Goal: Task Accomplishment & Management: Manage account settings

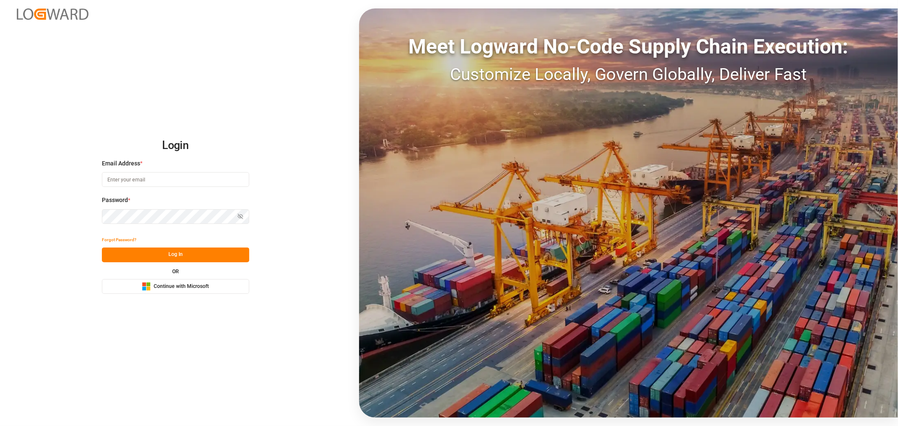
click at [122, 183] on input at bounding box center [175, 179] width 147 height 15
click at [187, 288] on span "Continue with Microsoft" at bounding box center [181, 287] width 55 height 8
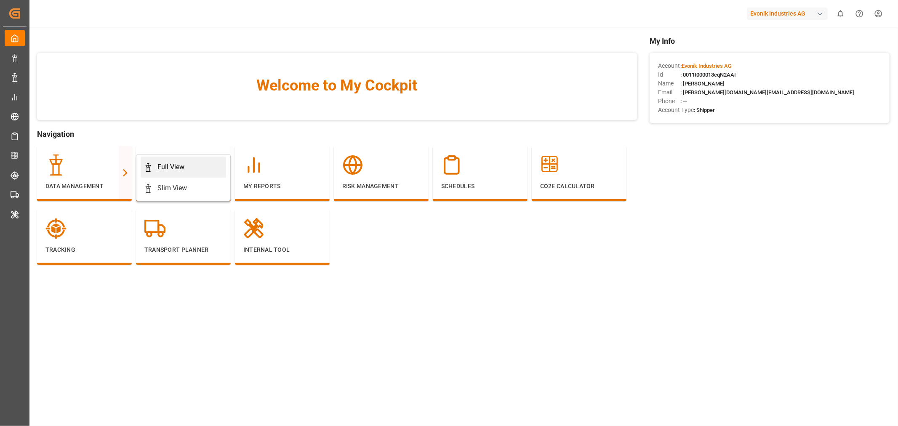
click at [174, 161] on link "Full View" at bounding box center [183, 167] width 85 height 21
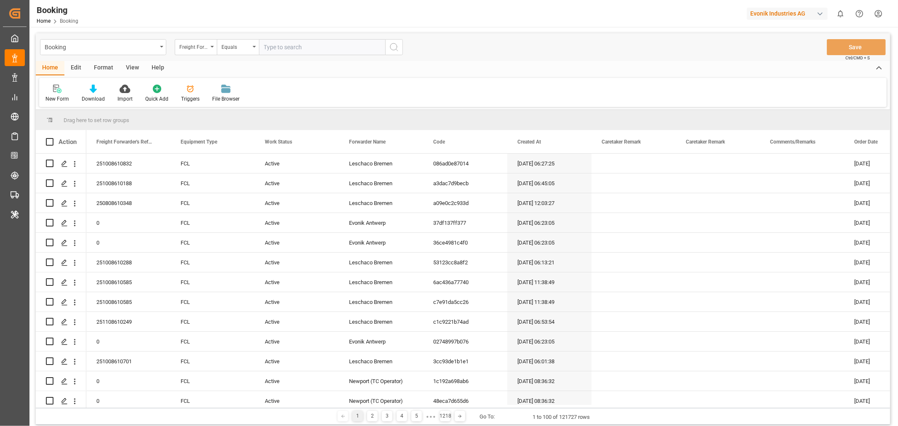
click at [130, 66] on div "View" at bounding box center [133, 68] width 26 height 14
click at [61, 97] on div "Default" at bounding box center [53, 93] width 29 height 19
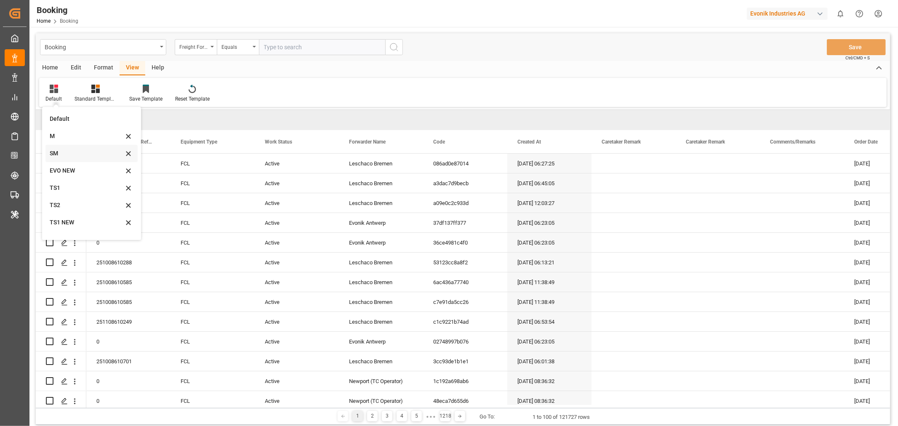
click at [57, 152] on div "SM" at bounding box center [87, 153] width 74 height 9
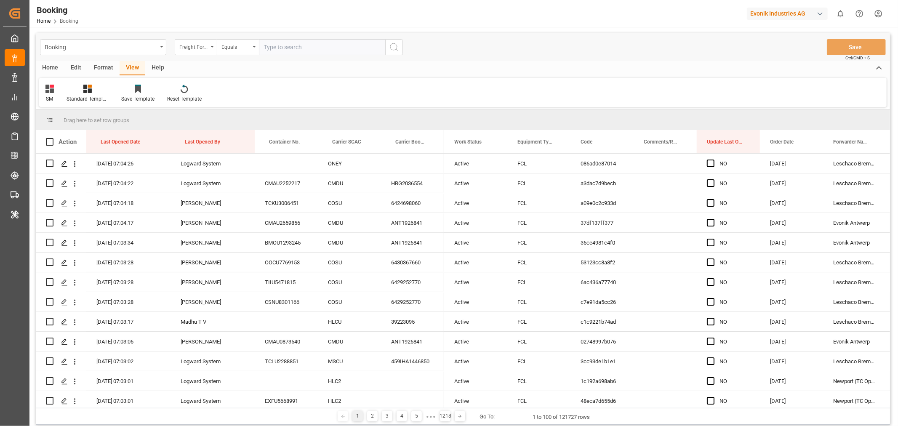
click at [96, 64] on div "Format" at bounding box center [104, 68] width 32 height 14
click at [57, 98] on div "Filter Rows" at bounding box center [57, 99] width 25 height 8
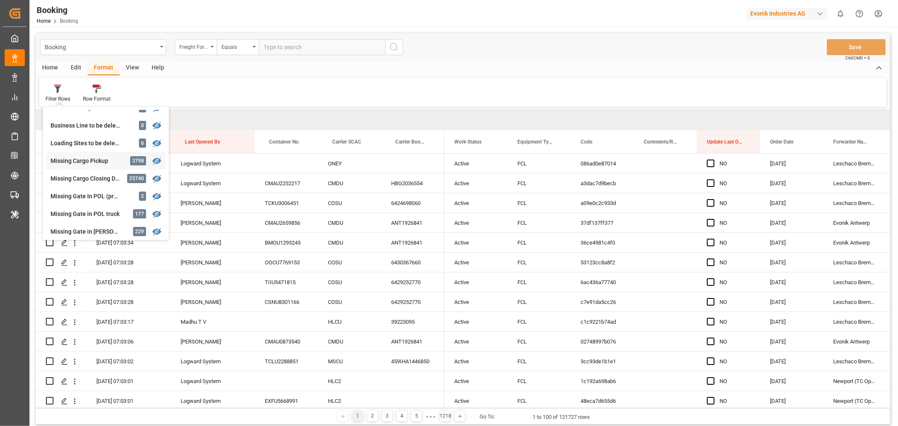
scroll to position [140, 0]
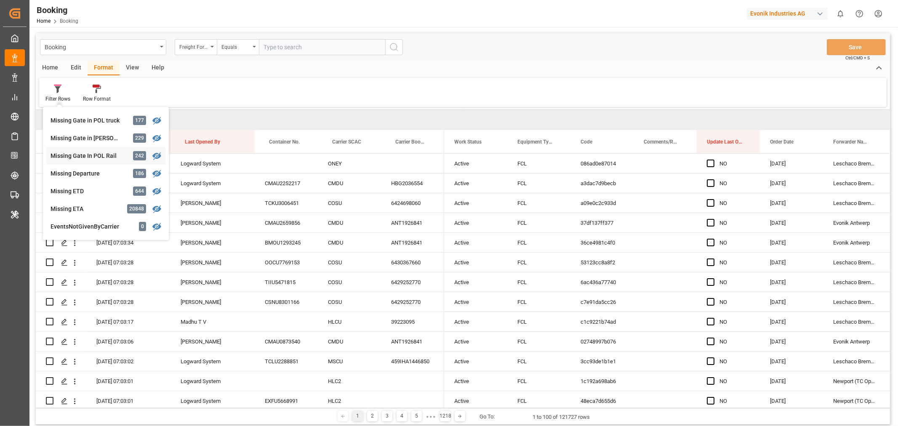
click at [96, 157] on div "Booking Freight Forwarder's Reference No. Equals Save Ctrl/CMD + S Home Edit Fo…" at bounding box center [463, 228] width 854 height 391
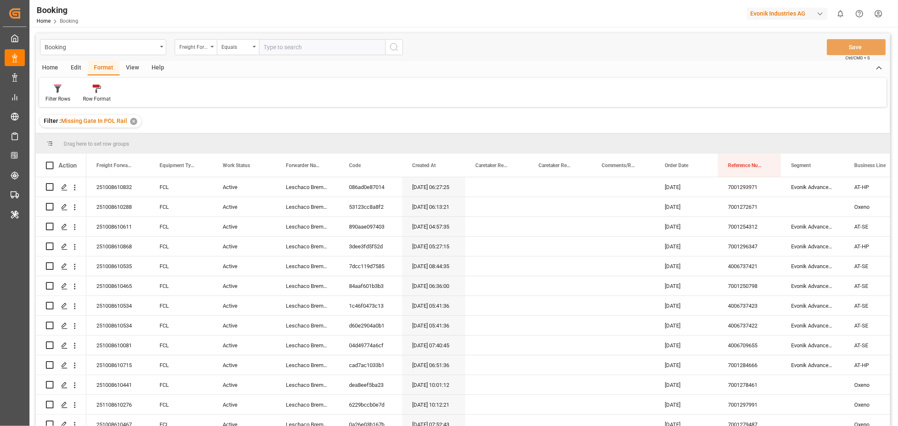
click at [132, 69] on div "View" at bounding box center [133, 68] width 26 height 14
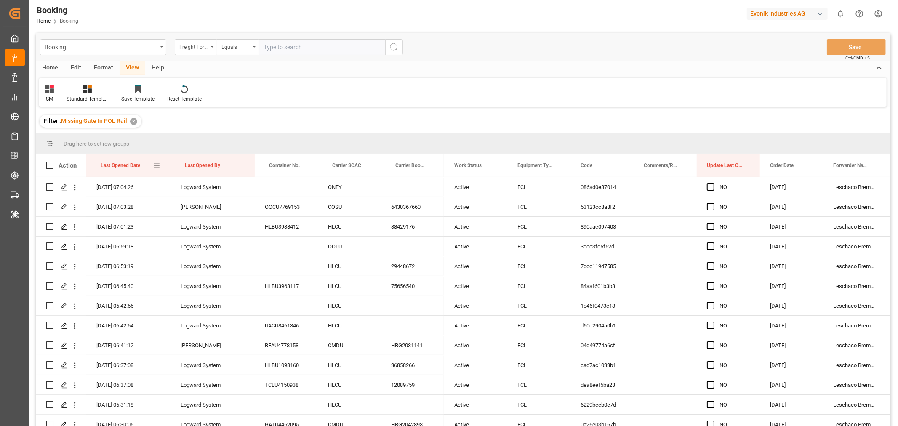
click at [147, 165] on div "Last Opened Date" at bounding box center [127, 165] width 52 height 23
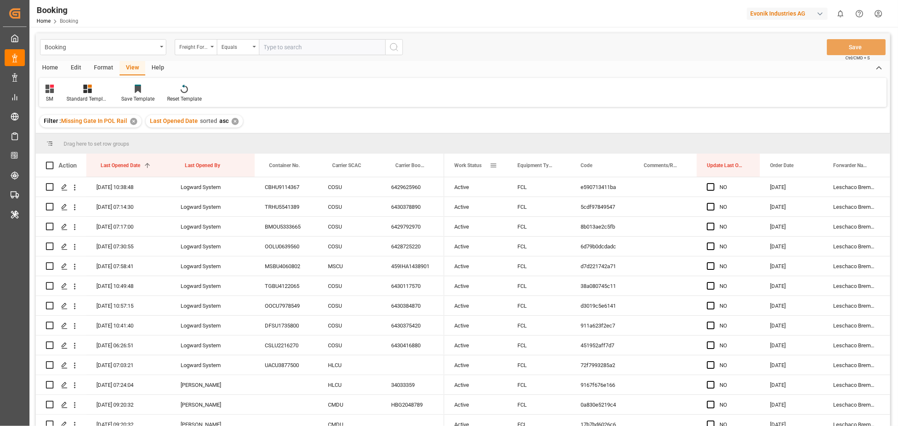
click at [491, 165] on span at bounding box center [494, 166] width 8 height 8
click at [561, 166] on span "columns" at bounding box center [564, 167] width 8 height 8
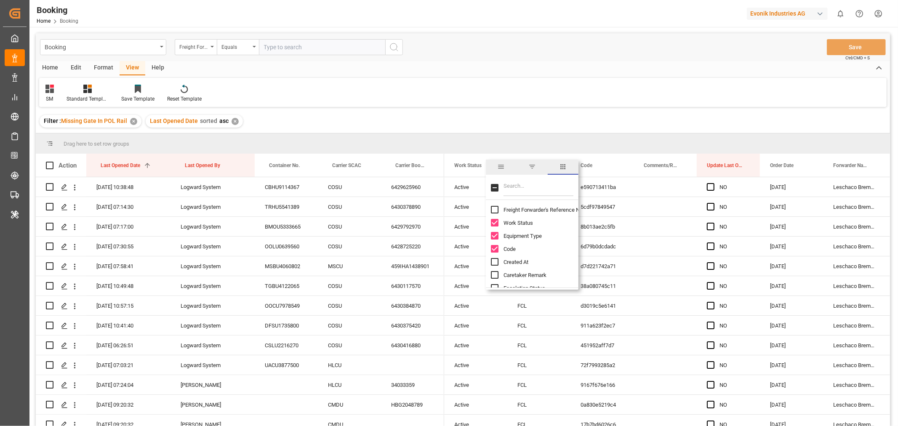
click at [493, 209] on input "Freight Forwarder's Reference No. column toggle visibility (hidden)" at bounding box center [495, 210] width 8 height 8
checkbox input "true"
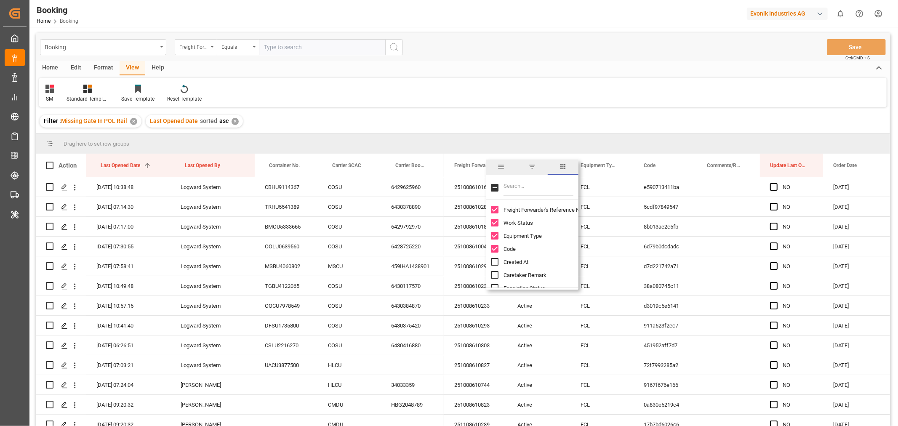
click at [495, 261] on input "Created At column toggle visibility (hidden)" at bounding box center [495, 262] width 8 height 8
checkbox input "true"
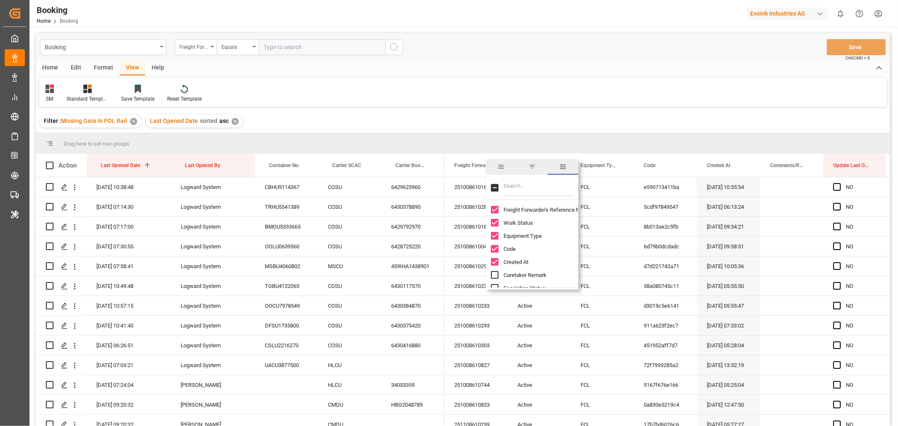
click at [503, 108] on div "Booking Freight Forwarder's Reference No. Equals Save Ctrl/CMD + S Home Edit Fo…" at bounding box center [463, 240] width 854 height 415
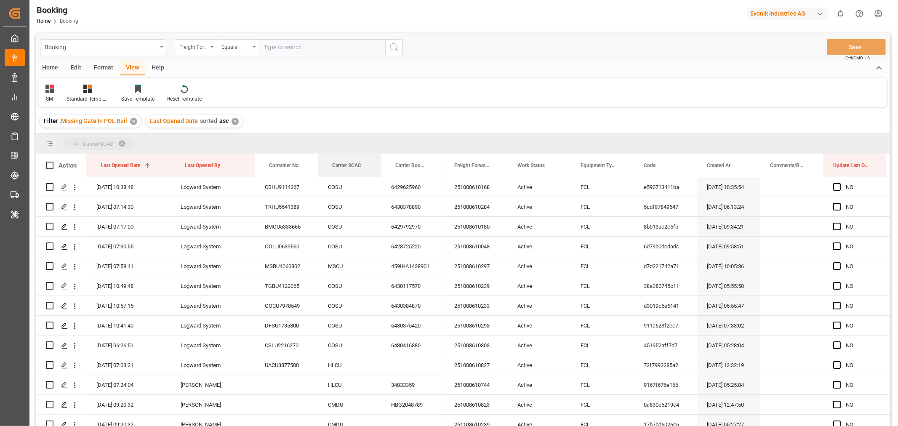
drag, startPoint x: 340, startPoint y: 165, endPoint x: 347, endPoint y: 142, distance: 24.0
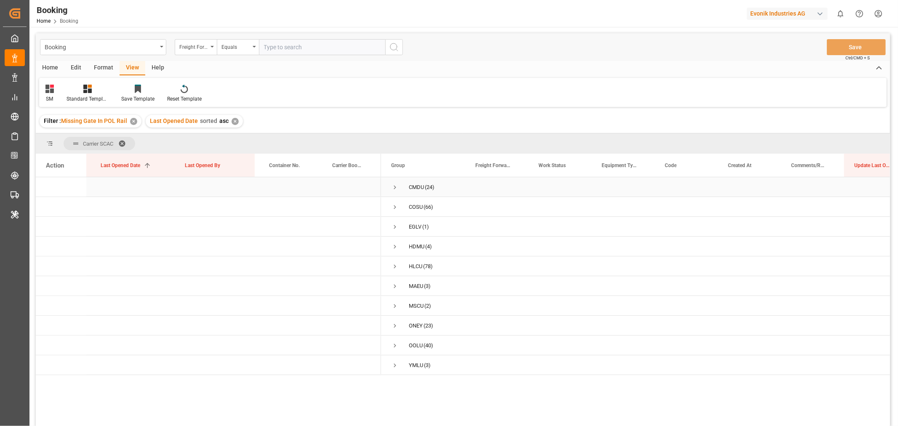
click at [397, 187] on span "Press SPACE to select this row." at bounding box center [395, 188] width 8 height 8
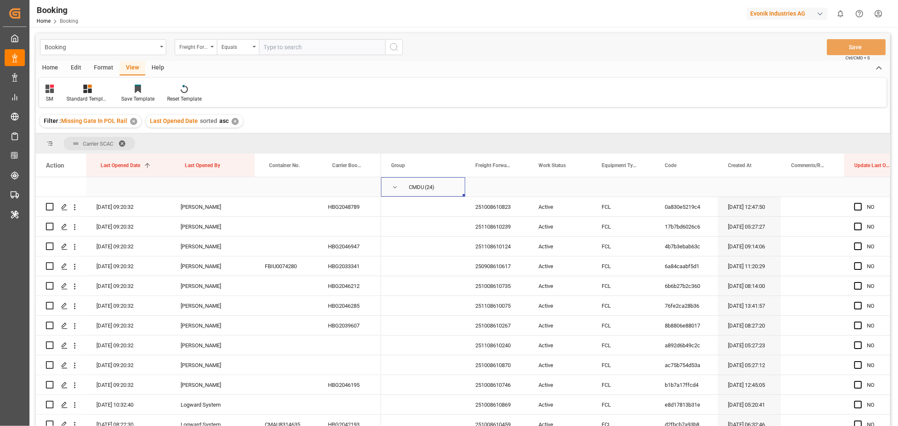
click at [395, 186] on span "Press SPACE to select this row." at bounding box center [395, 188] width 8 height 8
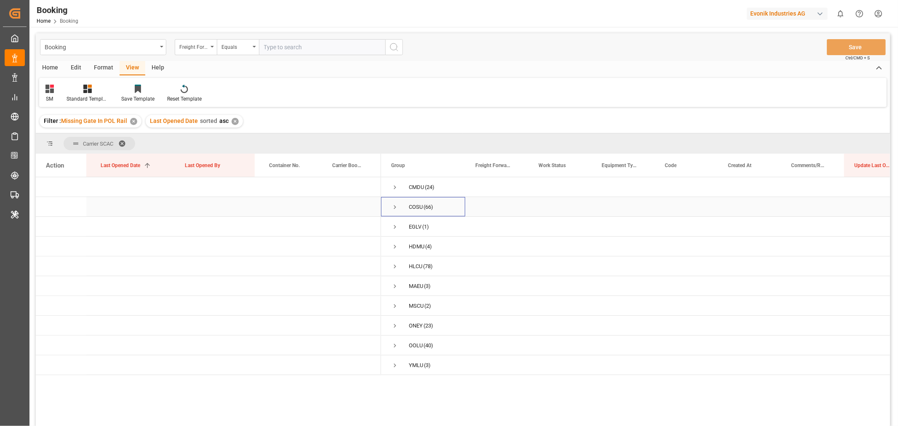
click at [396, 205] on span "Press SPACE to select this row." at bounding box center [395, 207] width 8 height 8
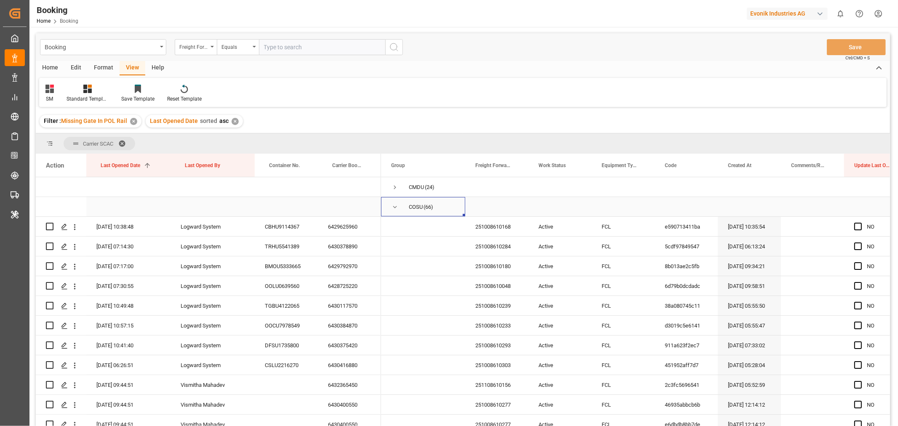
click at [397, 208] on span "Press SPACE to select this row." at bounding box center [395, 207] width 8 height 8
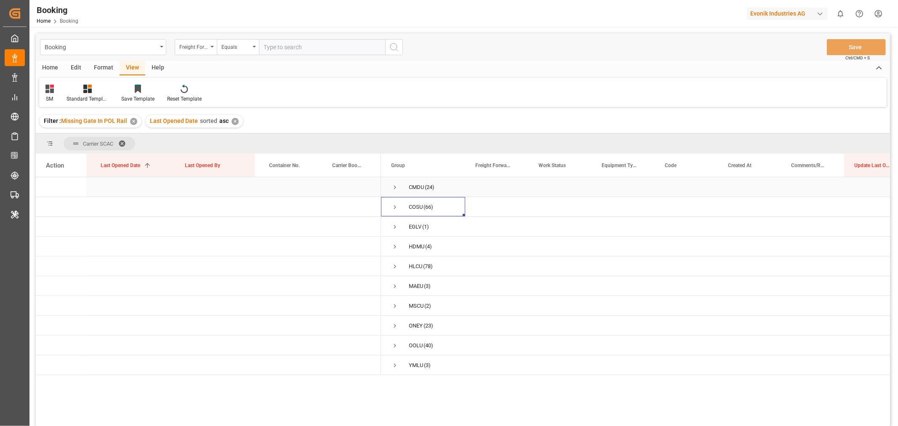
click at [394, 188] on span "Press SPACE to select this row." at bounding box center [395, 188] width 8 height 8
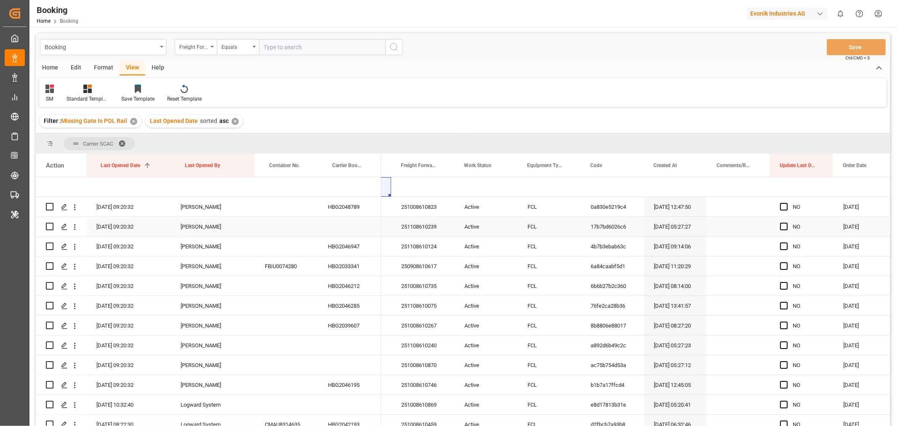
click at [420, 225] on div "251108610239" at bounding box center [422, 226] width 63 height 19
click at [77, 226] on icon "open menu" at bounding box center [74, 227] width 9 height 9
click at [122, 245] on span "Open in new tab" at bounding box center [130, 244] width 77 height 9
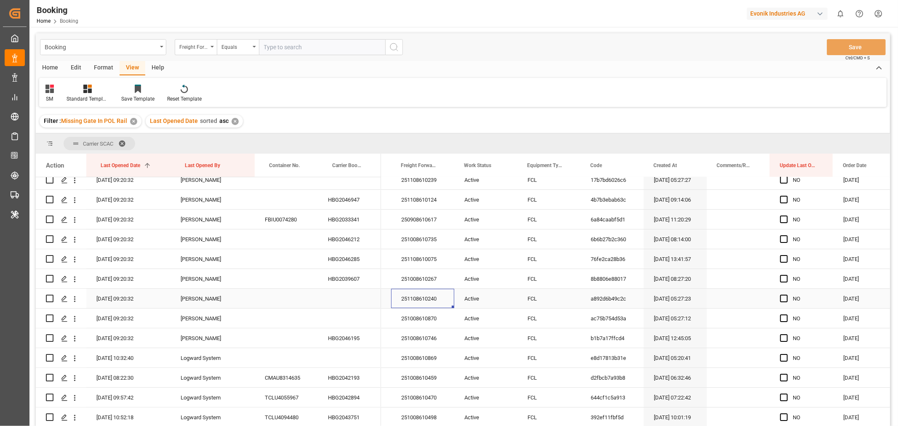
click at [434, 300] on div "251108610240" at bounding box center [422, 298] width 63 height 19
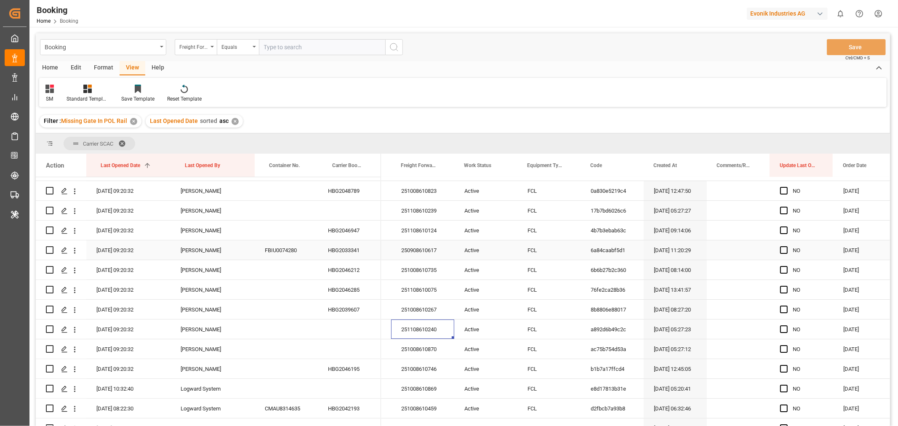
scroll to position [0, 0]
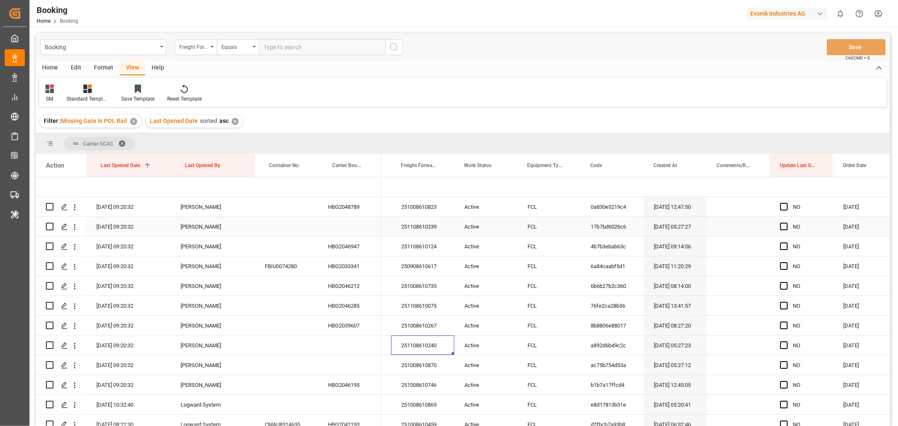
click at [424, 226] on div "251108610239" at bounding box center [422, 226] width 63 height 19
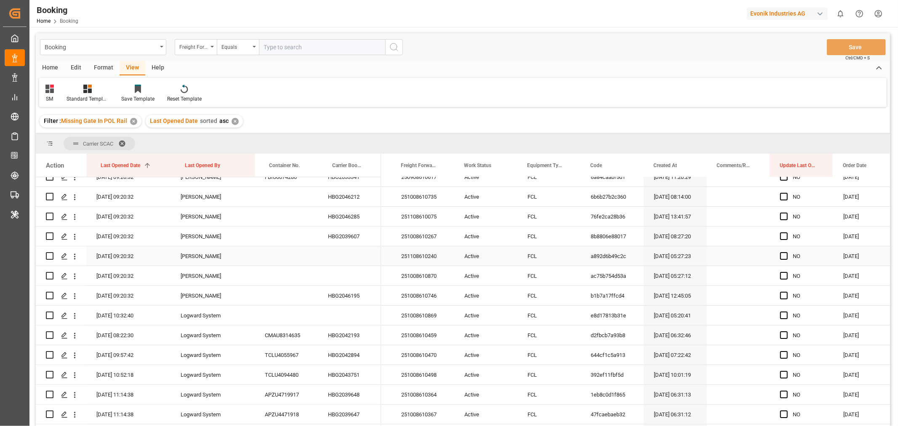
scroll to position [93, 0]
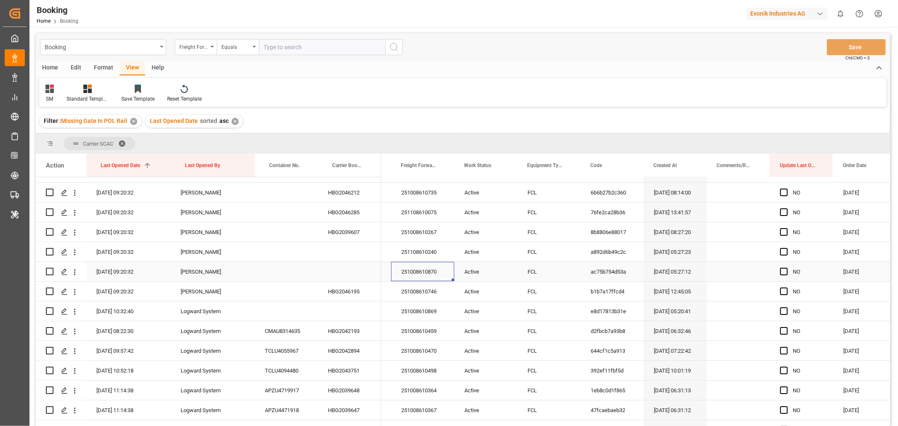
click at [431, 271] on div "251008610870" at bounding box center [422, 271] width 63 height 19
click at [78, 271] on icon "open menu" at bounding box center [74, 272] width 9 height 9
click at [105, 285] on span "Open in new tab" at bounding box center [130, 289] width 77 height 9
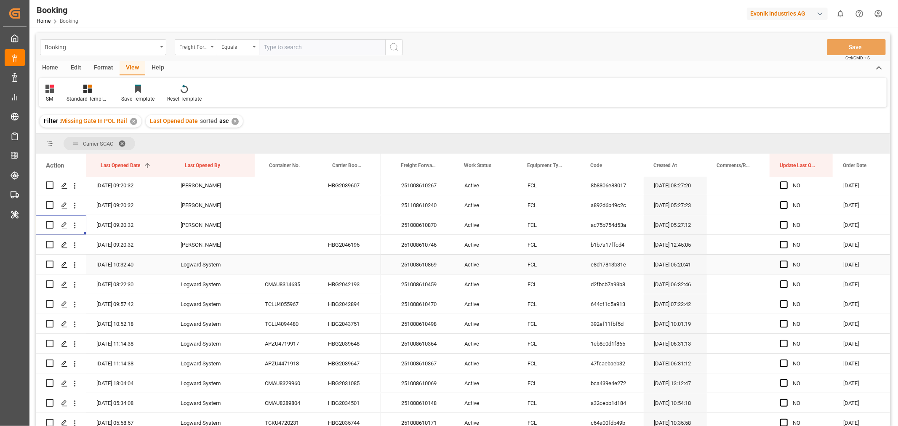
click at [434, 264] on div "251008610869" at bounding box center [422, 264] width 63 height 19
click at [77, 261] on icon "open menu" at bounding box center [74, 265] width 9 height 9
click at [118, 282] on span "Open in new tab" at bounding box center [130, 282] width 77 height 9
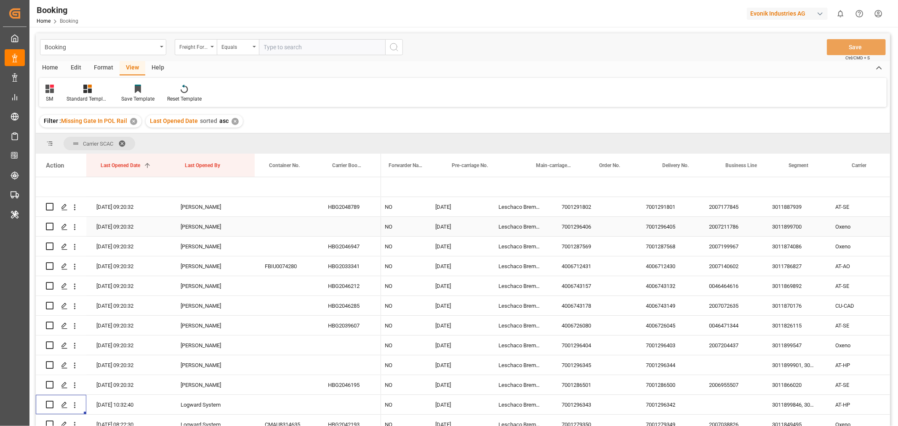
scroll to position [0, 0]
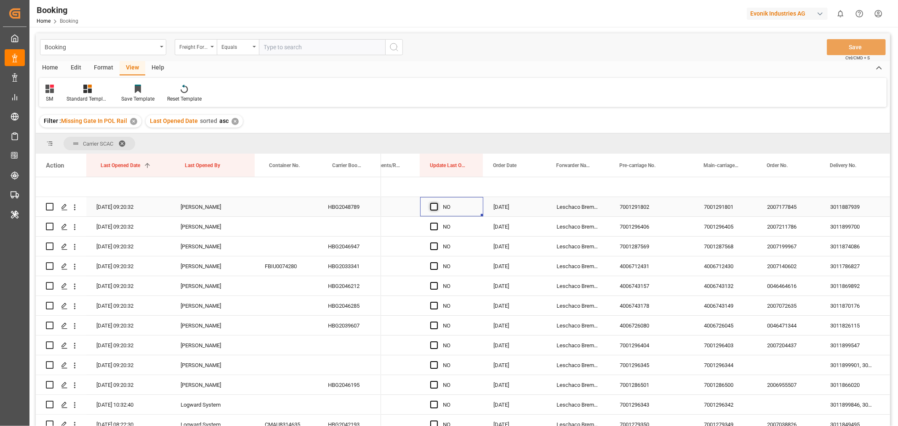
click at [431, 208] on span "Press SPACE to select this row." at bounding box center [434, 207] width 8 height 8
click at [436, 203] on input "Press SPACE to select this row." at bounding box center [436, 203] width 0 height 0
drag, startPoint x: 480, startPoint y: 214, endPoint x: 447, endPoint y: 407, distance: 196.4
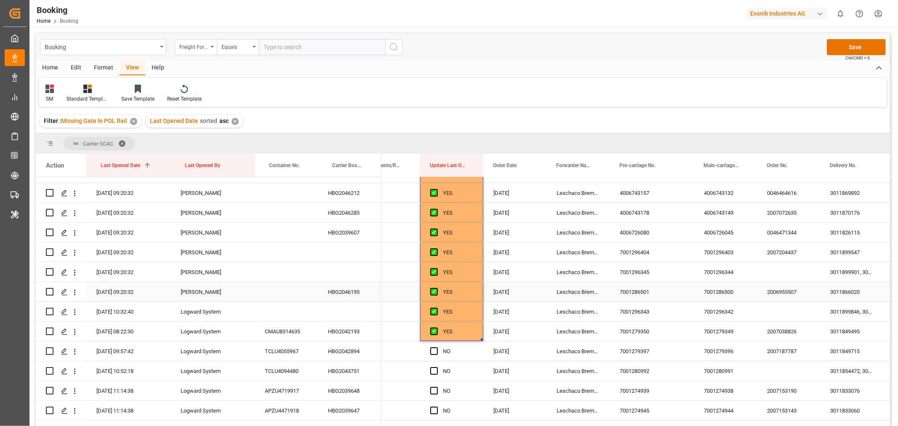
scroll to position [187, 0]
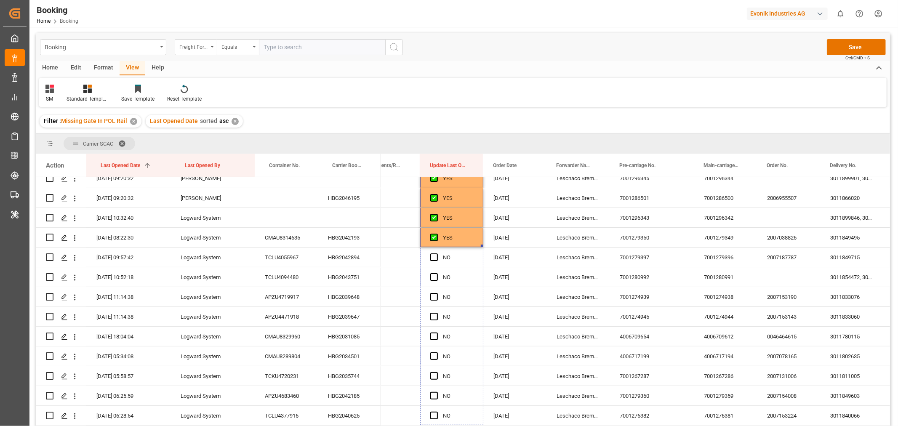
drag, startPoint x: 480, startPoint y: 246, endPoint x: 457, endPoint y: 415, distance: 170.4
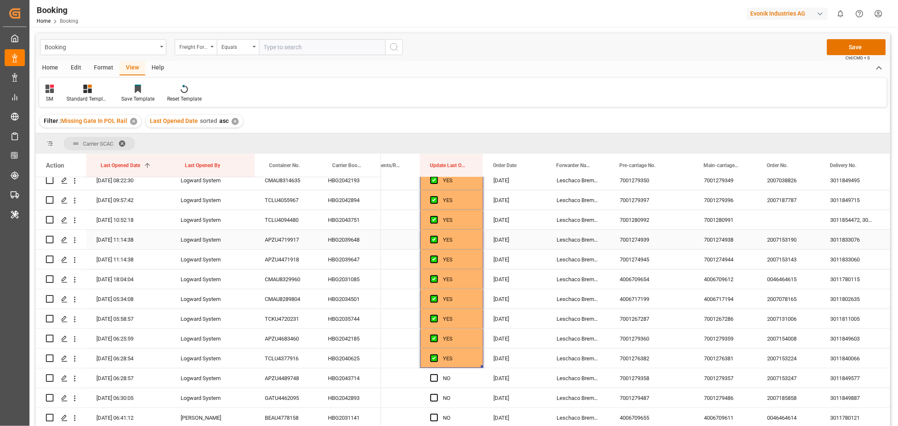
scroll to position [327, 0]
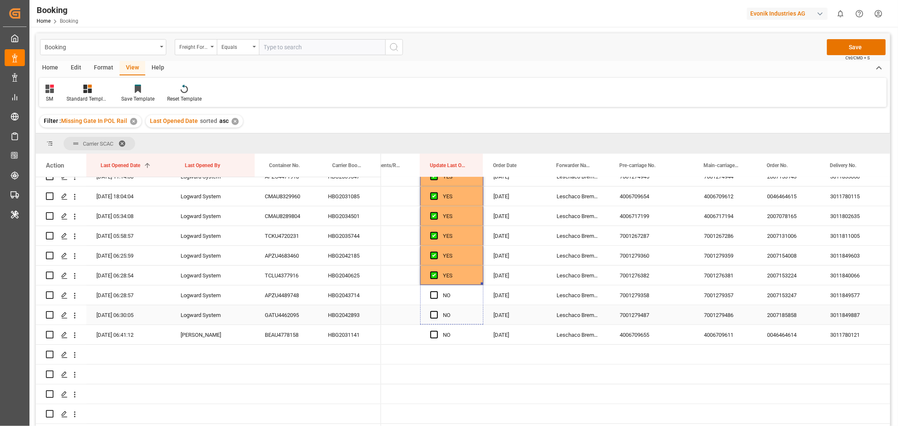
drag, startPoint x: 482, startPoint y: 284, endPoint x: 475, endPoint y: 317, distance: 34.3
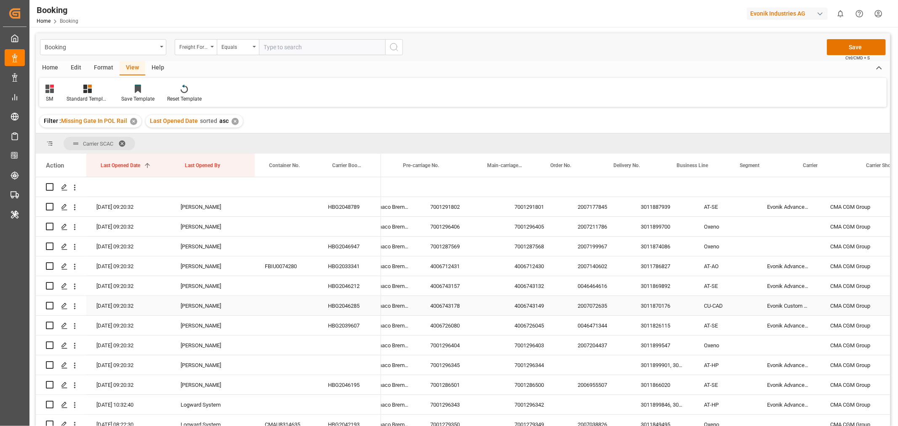
scroll to position [0, 662]
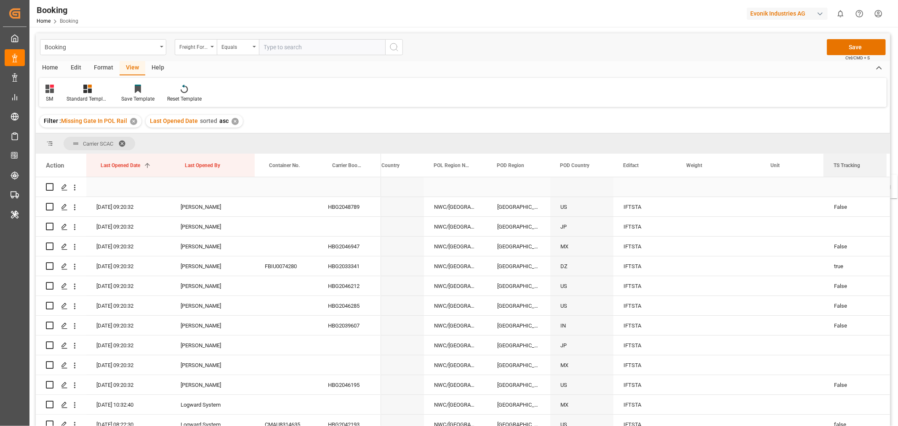
drag, startPoint x: 503, startPoint y: 166, endPoint x: 849, endPoint y: 180, distance: 346.3
click at [849, 180] on div "Action Last Opened Date 1 Last Opened By Container No." at bounding box center [463, 293] width 854 height 278
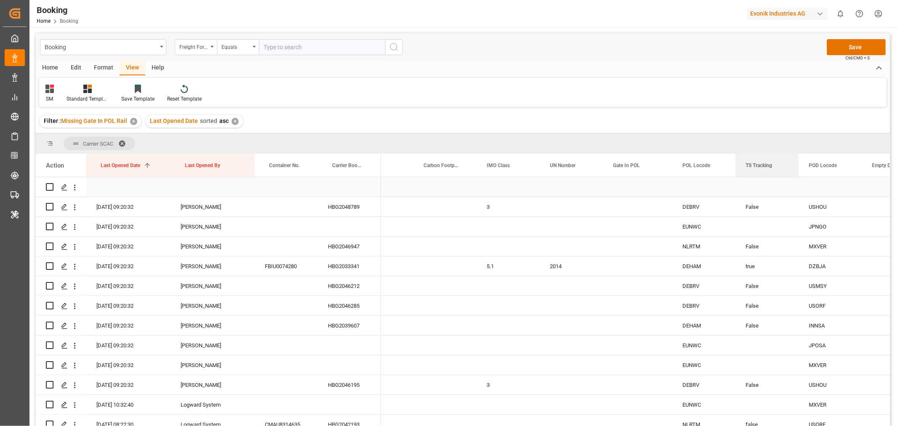
drag, startPoint x: 447, startPoint y: 164, endPoint x: 789, endPoint y: 179, distance: 341.7
click at [789, 179] on div "Action Last Opened Date 1 Last Opened By Container No." at bounding box center [463, 293] width 854 height 278
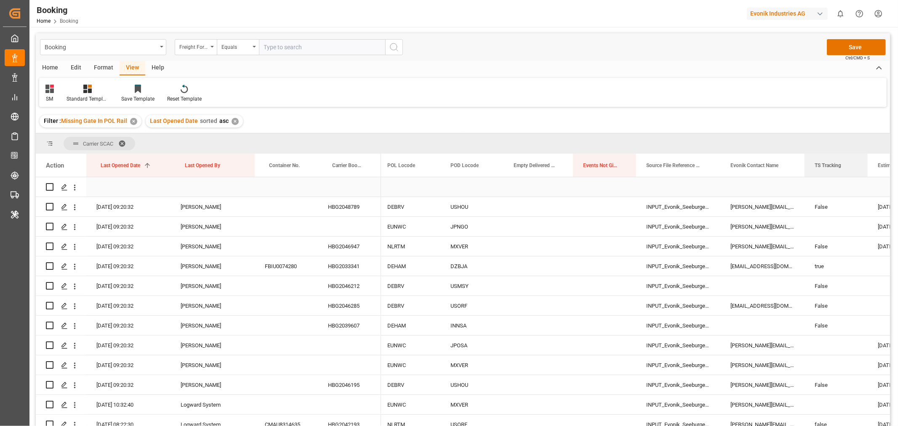
drag, startPoint x: 465, startPoint y: 166, endPoint x: 811, endPoint y: 183, distance: 346.4
click at [811, 183] on div "Action Last Opened Date 1 Last Opened By Container No." at bounding box center [463, 293] width 854 height 278
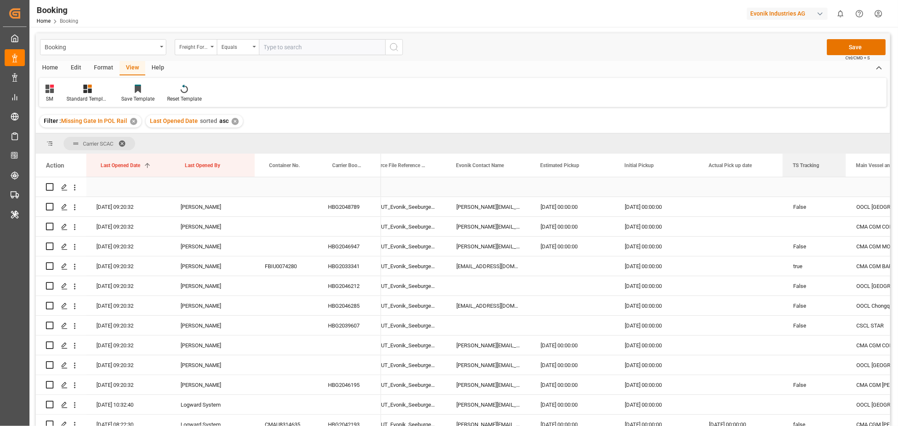
drag, startPoint x: 545, startPoint y: 168, endPoint x: 823, endPoint y: 180, distance: 278.5
click at [823, 180] on div "Action Last Opened Date 1 Last Opened By Container No." at bounding box center [463, 293] width 854 height 278
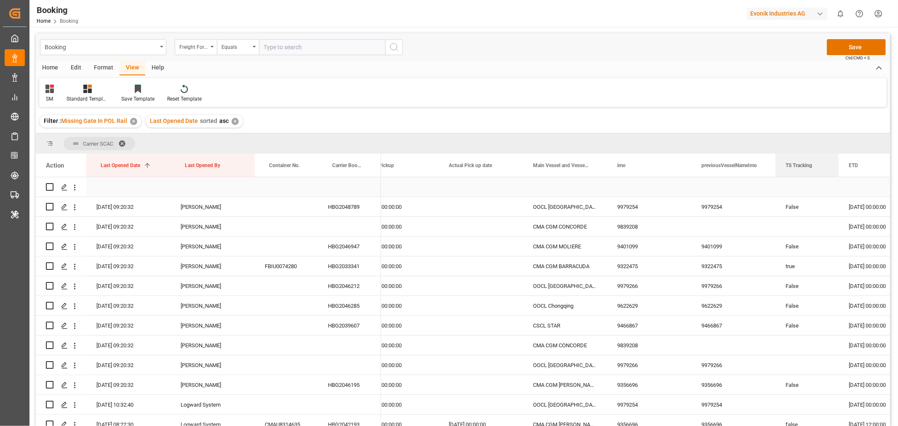
drag, startPoint x: 539, startPoint y: 168, endPoint x: 809, endPoint y: 191, distance: 270.3
click at [809, 191] on div "Action Last Opened Date 1 Last Opened By Container No." at bounding box center [463, 293] width 854 height 278
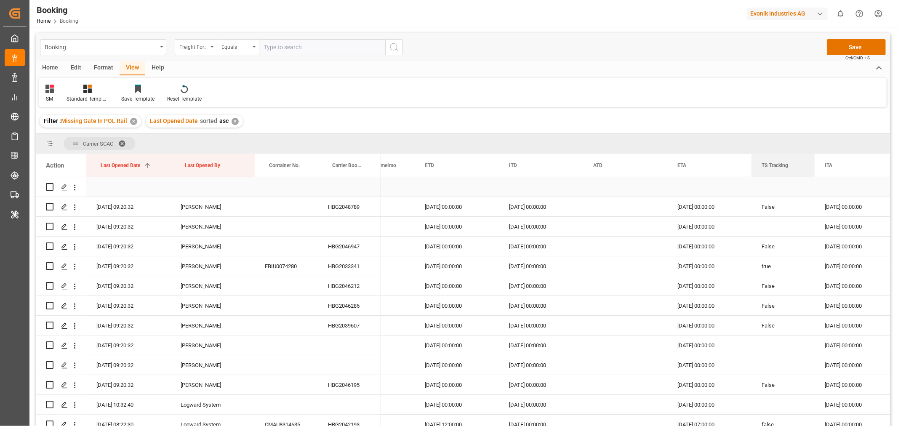
drag, startPoint x: 444, startPoint y: 166, endPoint x: 804, endPoint y: 181, distance: 360.6
click at [804, 181] on div "Action Last Opened Date 1 Last Opened By Container No." at bounding box center [463, 293] width 854 height 278
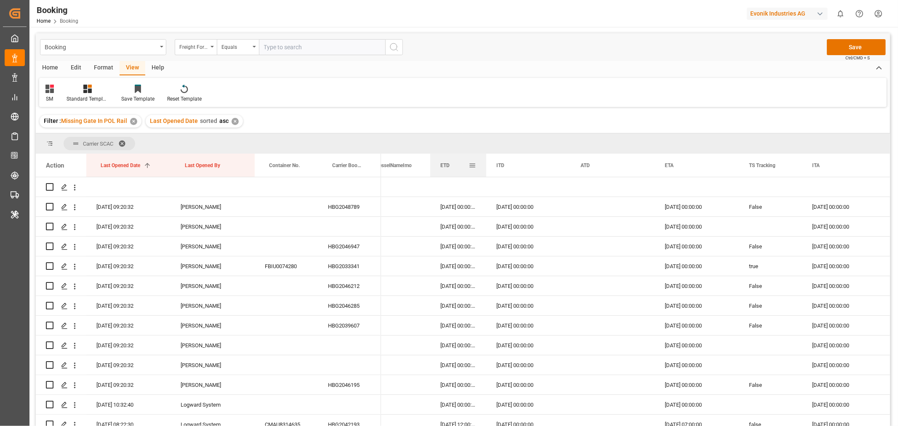
drag, startPoint x: 514, startPoint y: 166, endPoint x: 485, endPoint y: 173, distance: 29.1
click at [485, 173] on div at bounding box center [485, 165] width 3 height 23
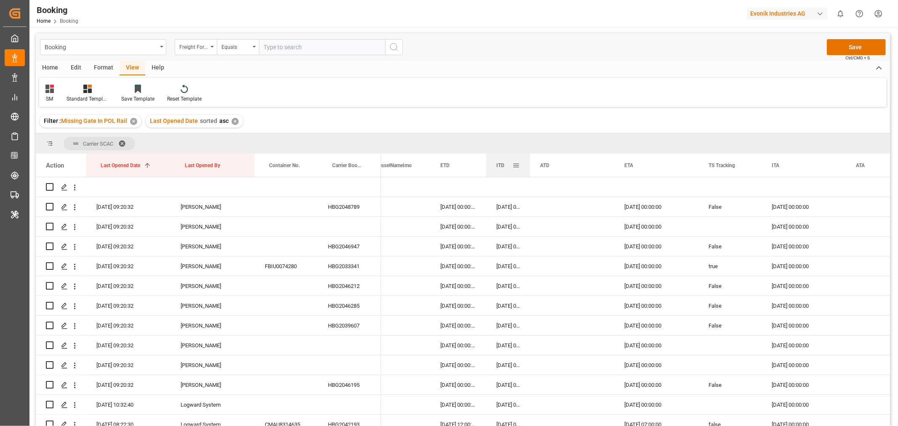
drag, startPoint x: 557, startPoint y: 168, endPoint x: 529, endPoint y: 169, distance: 27.8
click at [529, 169] on div at bounding box center [529, 165] width 3 height 23
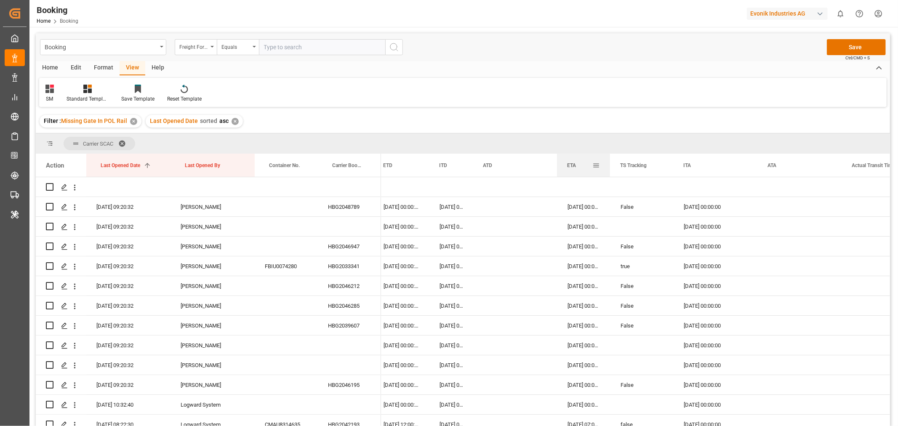
drag, startPoint x: 640, startPoint y: 164, endPoint x: 609, endPoint y: 166, distance: 31.2
click at [609, 166] on div at bounding box center [609, 165] width 3 height 23
drag, startPoint x: 671, startPoint y: 164, endPoint x: 661, endPoint y: 166, distance: 9.8
click at [662, 166] on div at bounding box center [663, 165] width 3 height 23
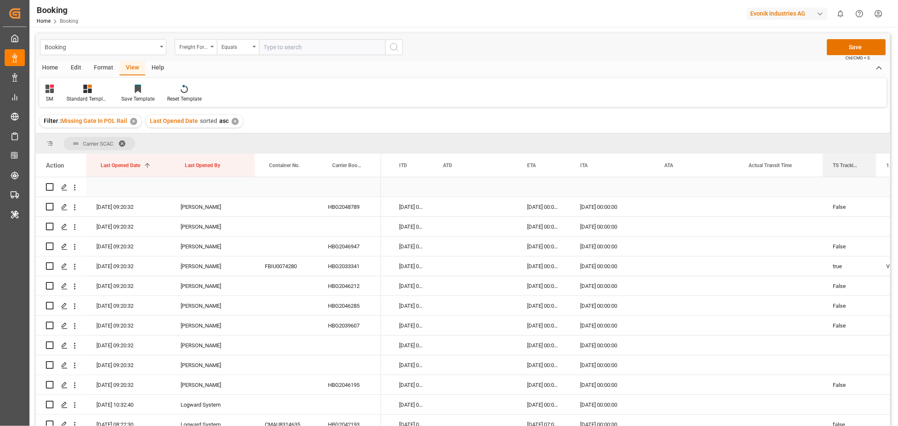
drag, startPoint x: 588, startPoint y: 167, endPoint x: 815, endPoint y: 185, distance: 227.6
click at [815, 185] on div "Action Last Opened Date 1 Last Opened By Container No." at bounding box center [463, 293] width 854 height 278
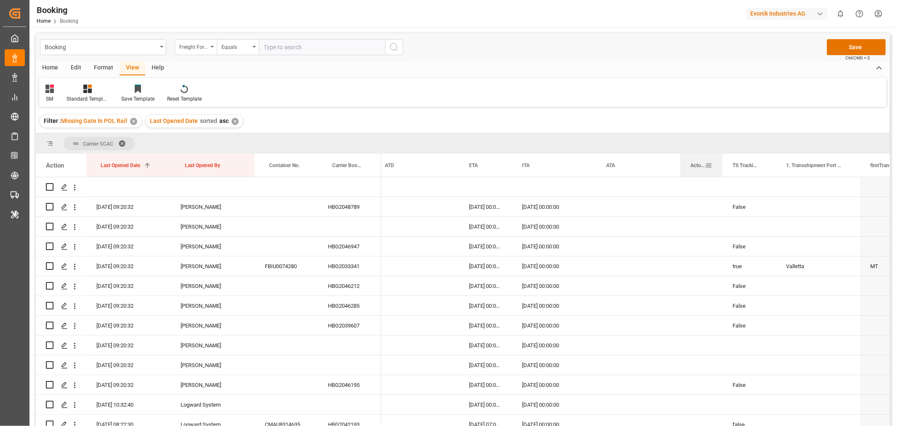
drag, startPoint x: 764, startPoint y: 161, endPoint x: 721, endPoint y: 163, distance: 42.2
click at [721, 163] on div at bounding box center [722, 165] width 3 height 23
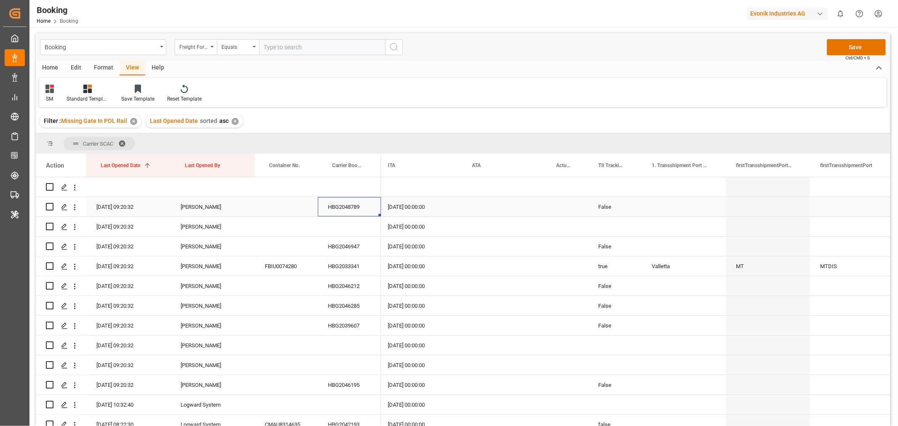
click at [342, 210] on div "HBG2048789" at bounding box center [349, 206] width 63 height 19
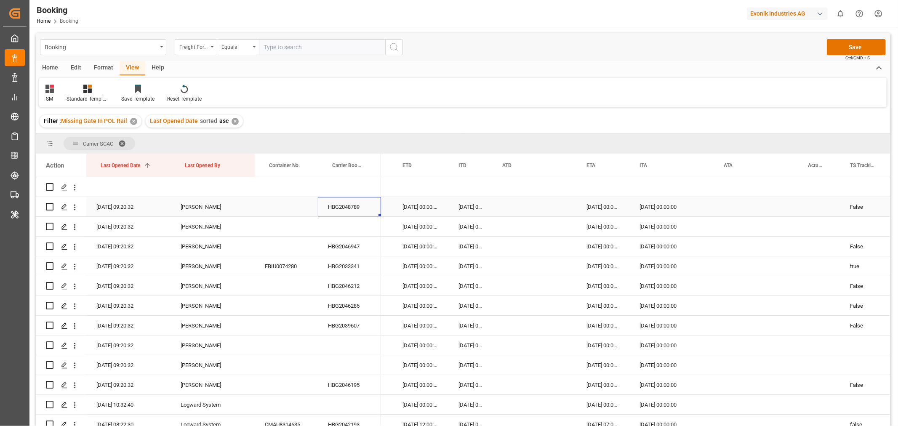
click at [361, 208] on div "HBG2048789" at bounding box center [349, 206] width 63 height 19
click at [352, 249] on div "HBG2046947" at bounding box center [349, 246] width 63 height 19
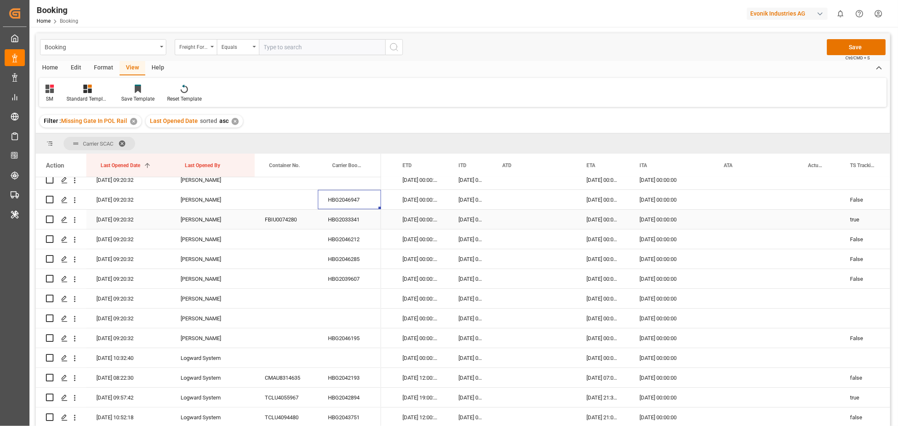
click at [343, 222] on div "HBG2033341" at bounding box center [349, 219] width 63 height 19
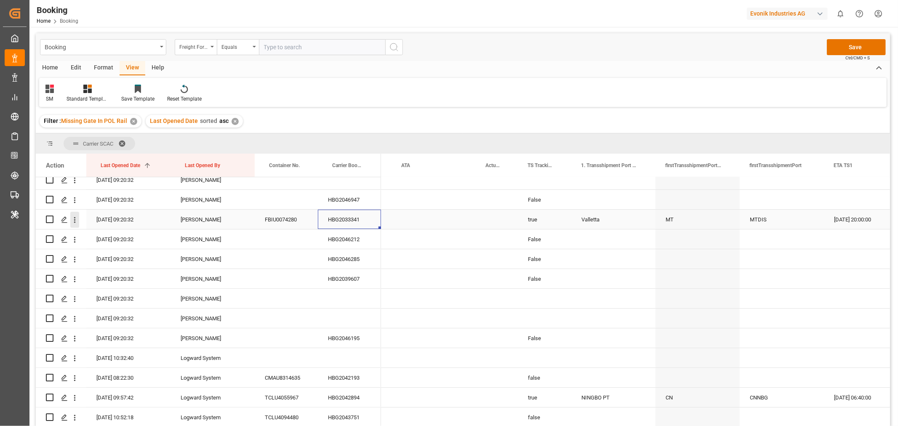
click at [77, 216] on icon "open menu" at bounding box center [74, 220] width 9 height 9
click at [109, 239] on span "Open in new tab" at bounding box center [130, 237] width 77 height 9
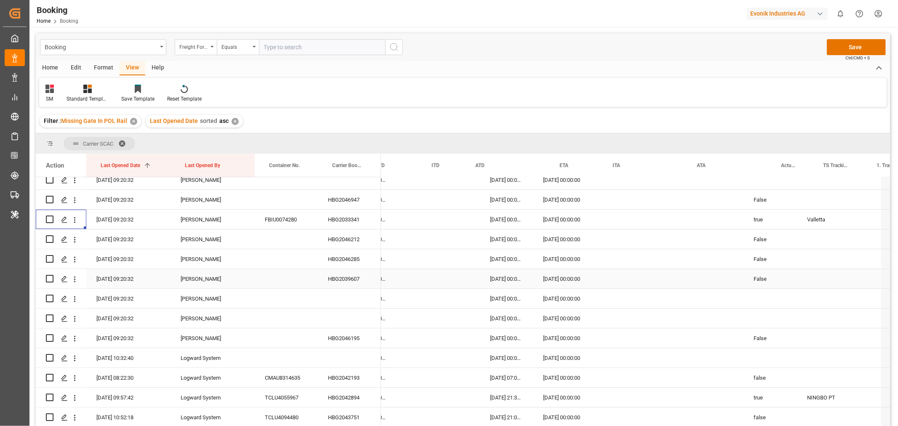
scroll to position [0, 3749]
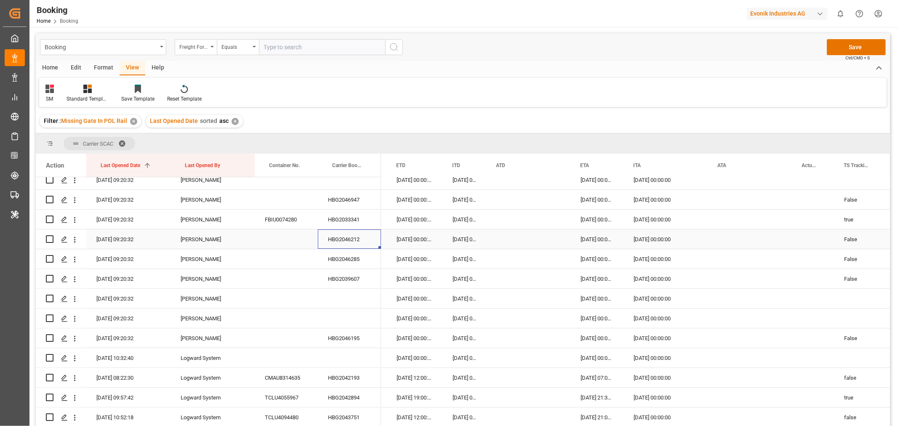
click at [351, 239] on div "HBG2046212" at bounding box center [349, 238] width 63 height 19
click at [360, 258] on div "HBG2046285" at bounding box center [349, 258] width 63 height 19
click at [353, 276] on div "HBG2039607" at bounding box center [349, 278] width 63 height 19
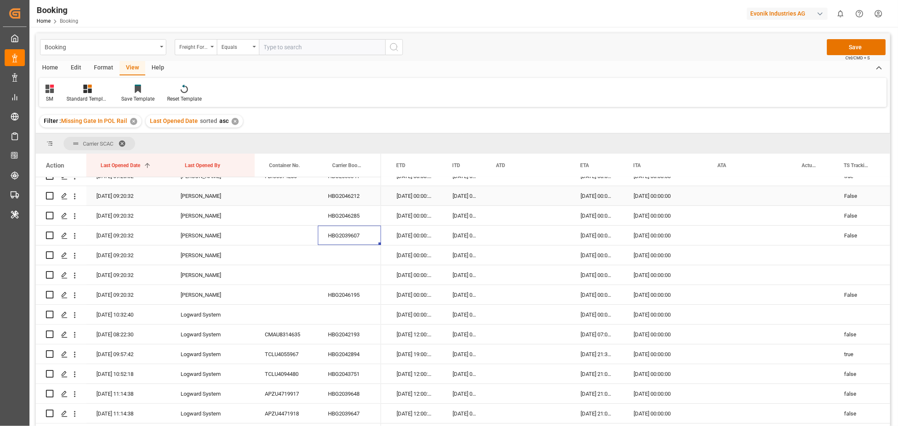
scroll to position [140, 0]
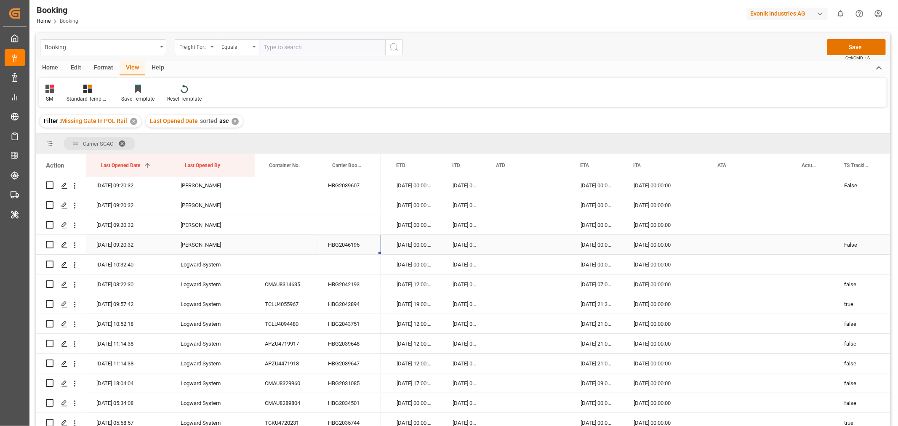
click at [359, 247] on div "HBG2046195" at bounding box center [349, 244] width 63 height 19
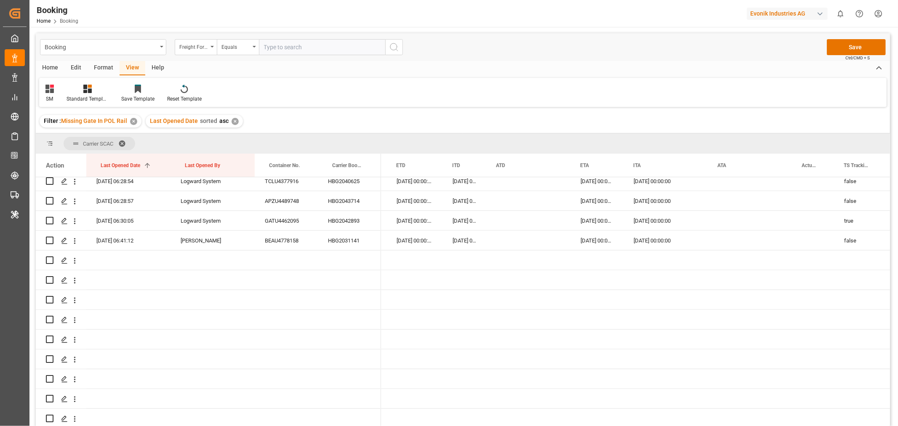
scroll to position [190, 0]
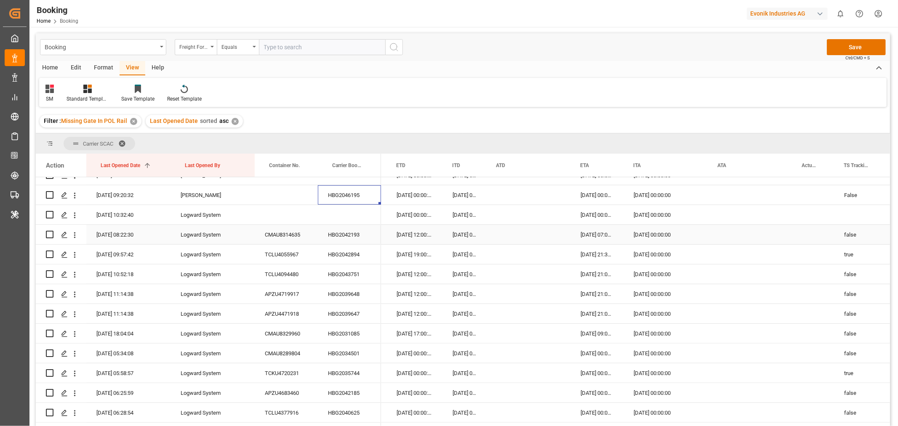
click at [348, 239] on div "HBG2042193" at bounding box center [349, 234] width 63 height 19
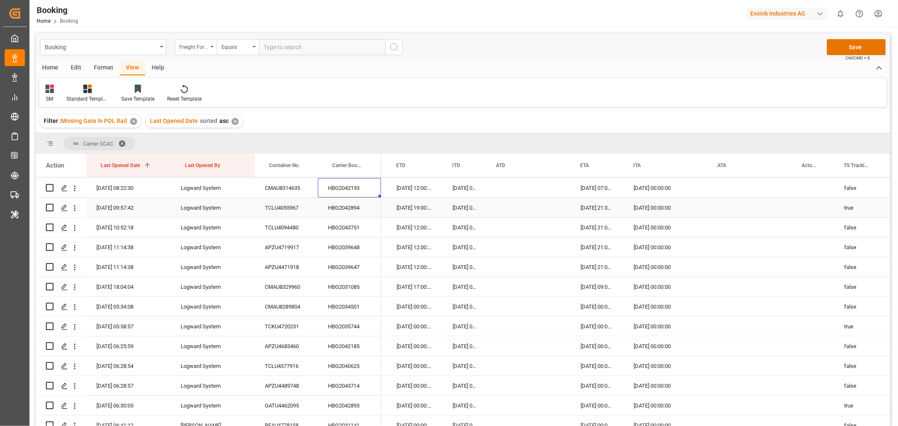
click at [346, 207] on div "HBG2042894" at bounding box center [349, 207] width 63 height 19
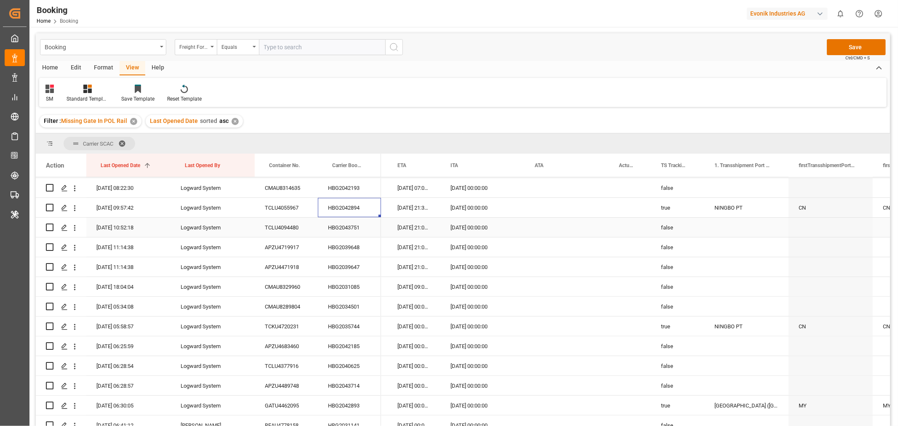
scroll to position [0, 3941]
click at [349, 232] on div "HBG2043751" at bounding box center [349, 227] width 63 height 19
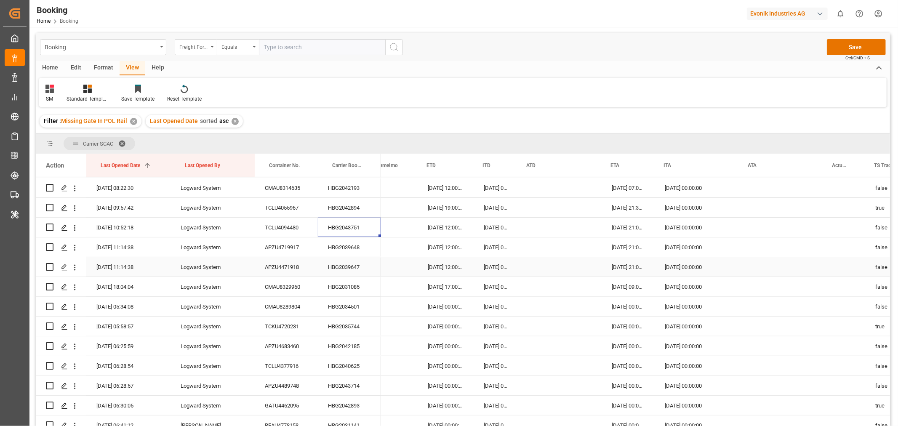
scroll to position [0, 3733]
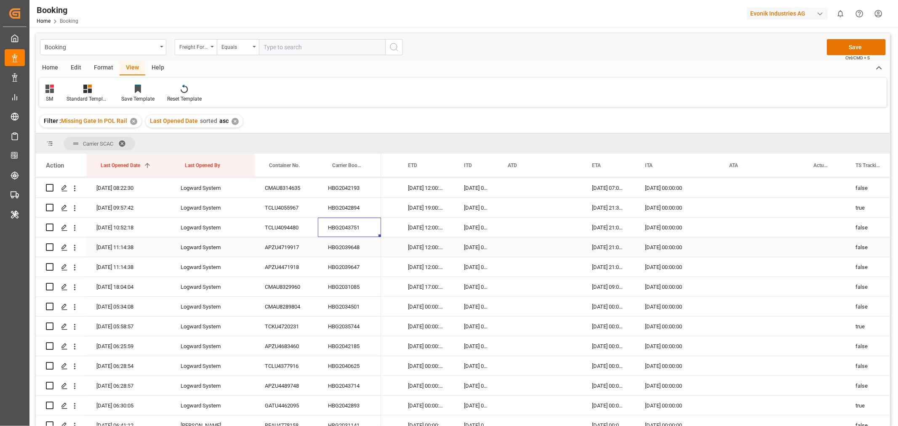
click at [357, 244] on div "HBG2039648" at bounding box center [349, 246] width 63 height 19
click at [356, 270] on div "HBG2039647" at bounding box center [349, 266] width 63 height 19
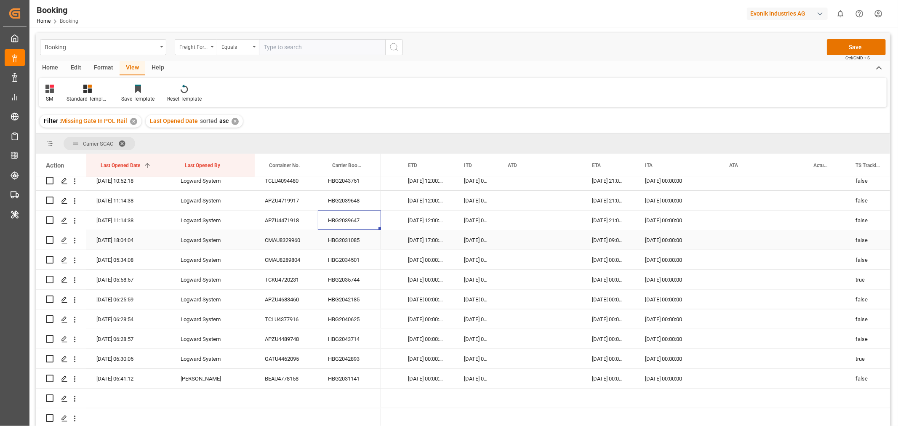
click at [350, 245] on div "HBG2031085" at bounding box center [349, 239] width 63 height 19
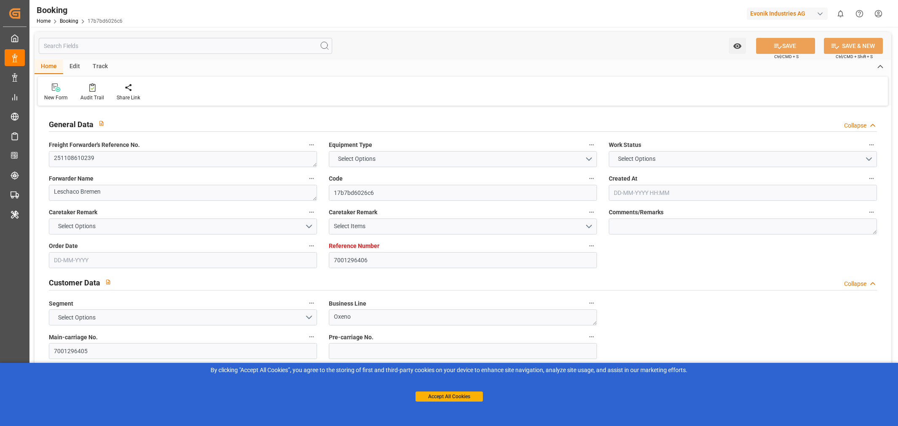
type input "7001296406"
type input "9839208"
type input "CMACGM"
type input "CMA CGM Group"
type input "EUNWC"
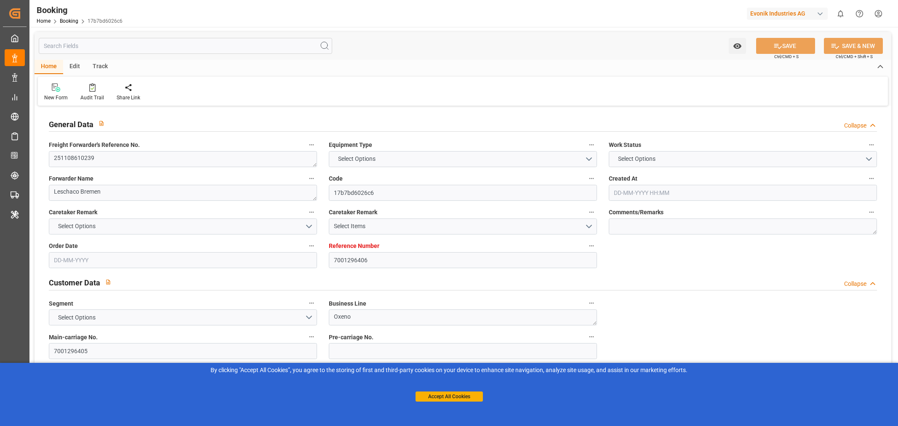
type input "JPNGO"
type input "[DATE] 05:27"
type input "[DATE]"
type input "01-01-2026"
type input "31-10-2025"
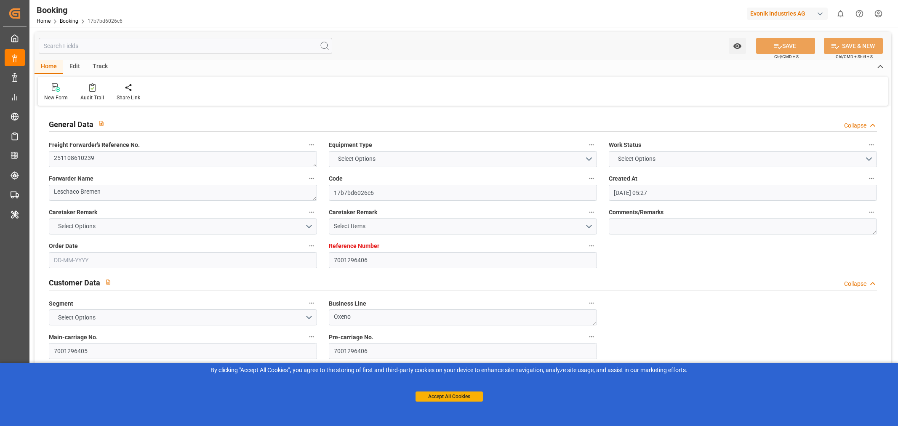
type input "31-10-2025 00:00"
type input "10-10-2025"
type input "13-11-2025 00:00"
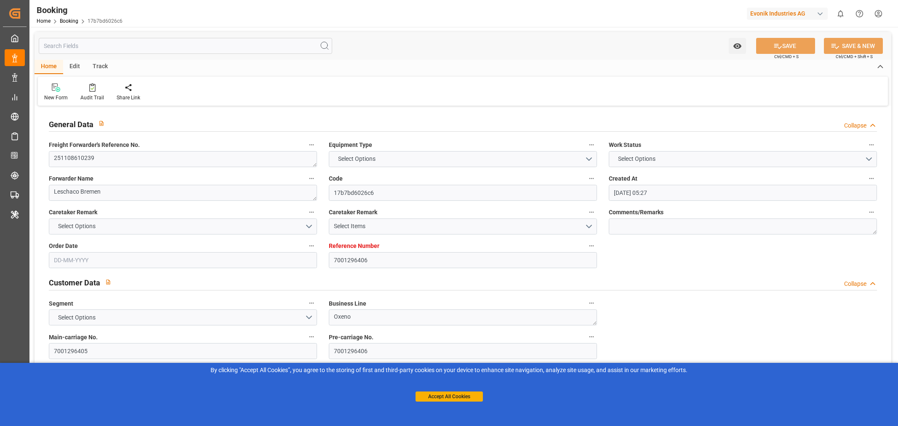
type input "13-11-2025 00:00"
type input "08-01-2026 00:00"
type input "01-01-2026 00:00"
click at [442, 394] on button "Accept All Cookies" at bounding box center [448, 396] width 67 height 10
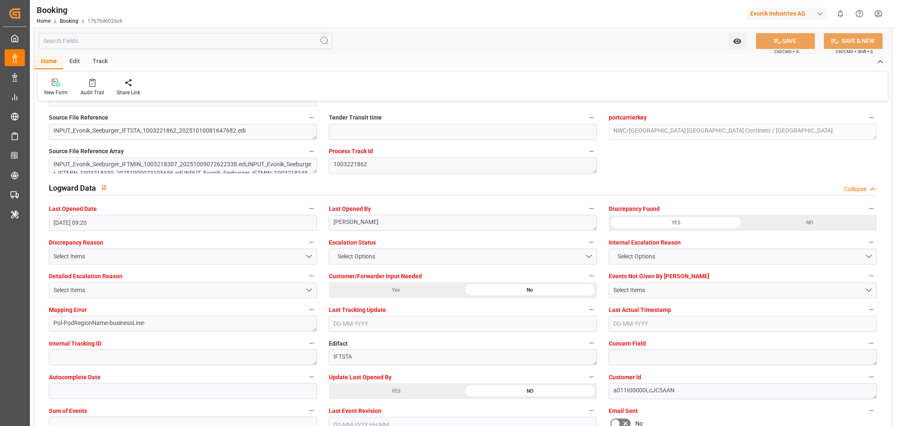
scroll to position [1496, 0]
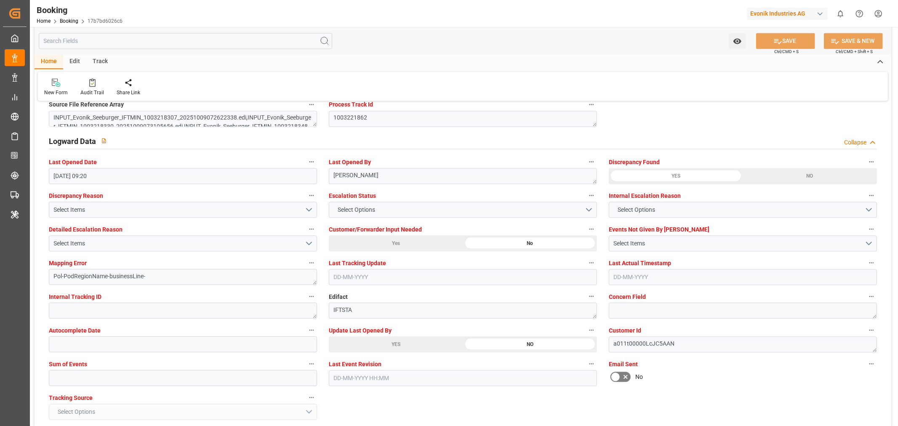
click at [402, 340] on div "YES" at bounding box center [396, 344] width 134 height 16
click at [785, 47] on button "SAVE" at bounding box center [785, 41] width 59 height 16
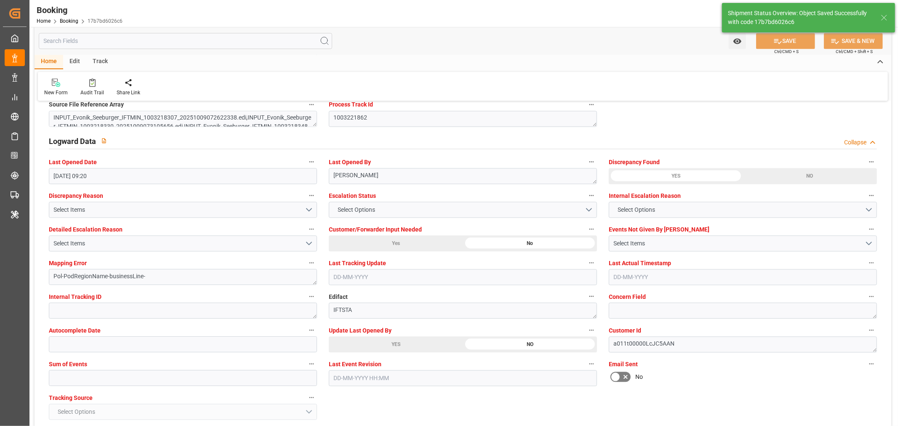
type input "13-10-2025 07:08"
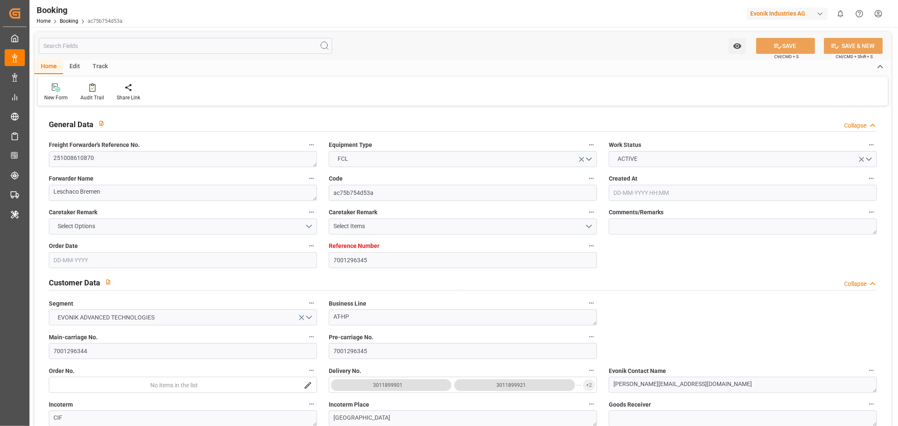
type input "7001296345"
type input "9979266"
type input "CMACGM"
type input "CMA CGM Group"
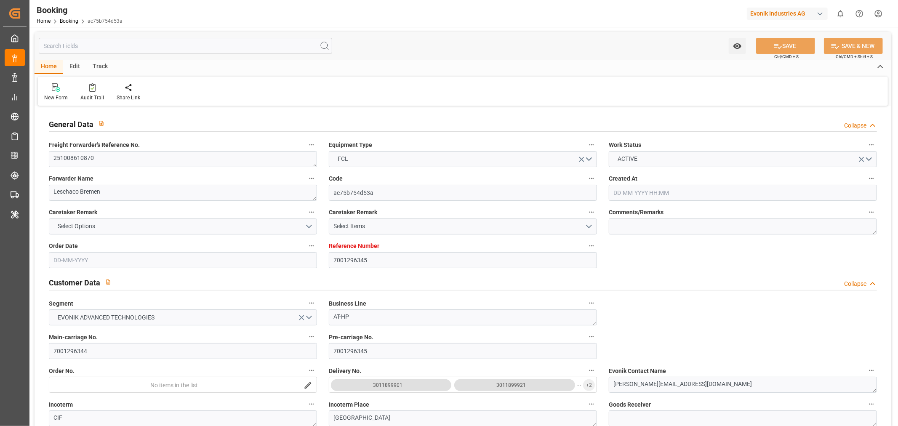
type input "EUNWC"
type input "MXVER"
type input "09-10-2025 05:27"
type input "[DATE]"
type input "17-11-2025"
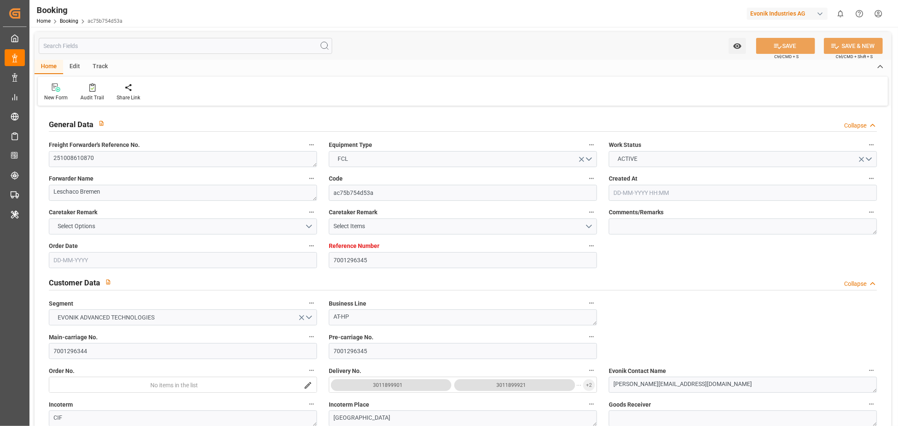
type input "17-10-2025"
type input "17-10-2025 00:00"
type input "[DATE]"
type input "10-10-2025"
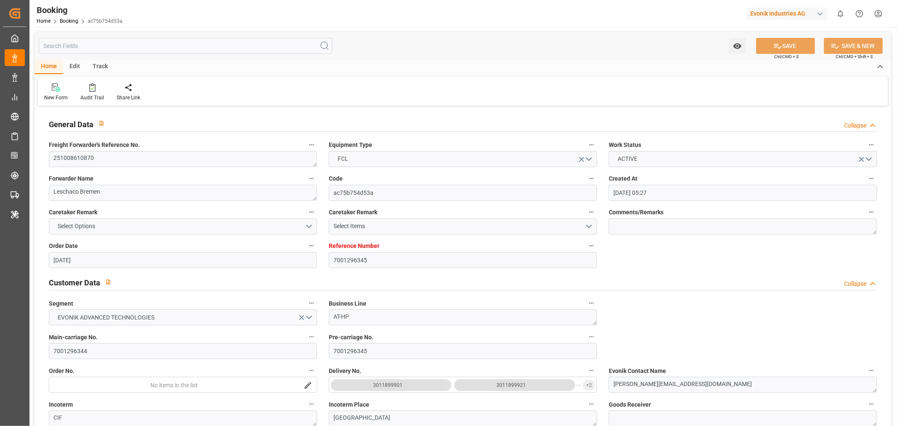
type input "[DATE] 00:00"
type input "05-11-2025 00:00"
type input "25-11-2025 00:00"
type input "17-11-2025 00:00"
type input "[DATE] 09:20"
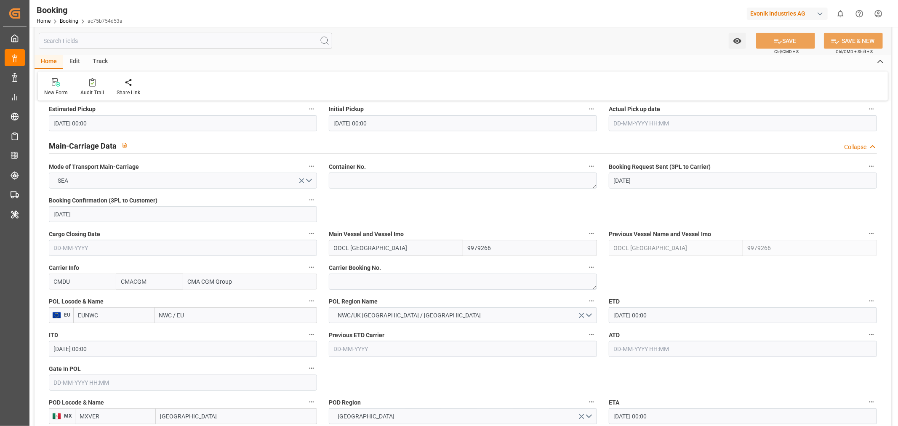
scroll to position [421, 0]
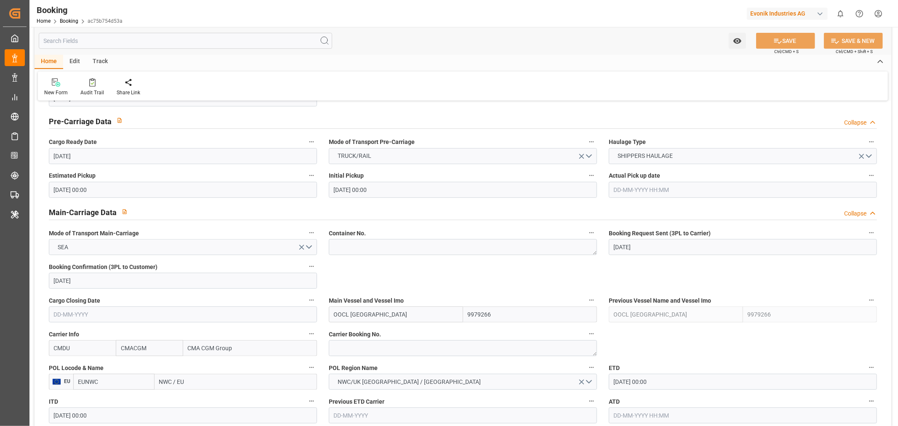
click at [347, 357] on div "Carrier Booking No." at bounding box center [463, 342] width 280 height 34
click at [351, 348] on textarea at bounding box center [463, 348] width 268 height 16
paste textarea "HBG2051292"
type textarea "HBG2051292"
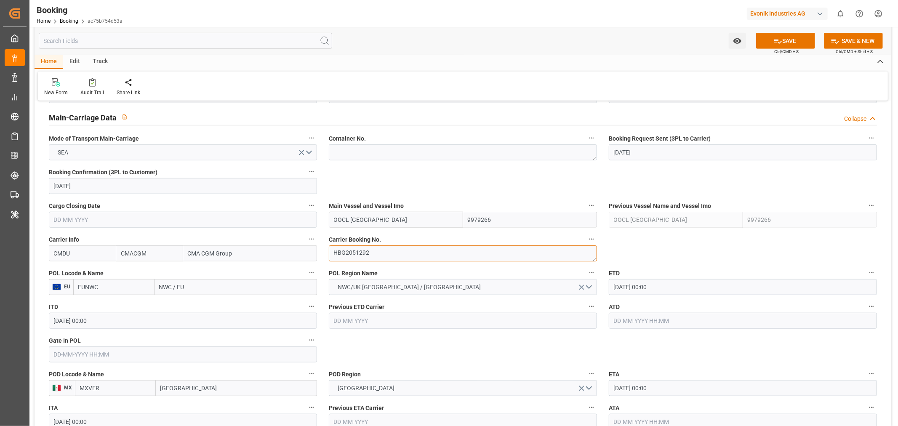
scroll to position [561, 0]
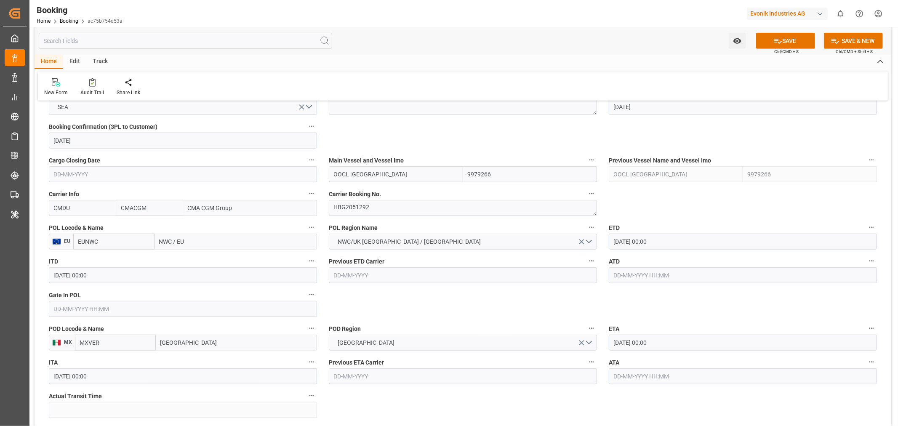
click at [194, 248] on input "NWC / EU" at bounding box center [235, 242] width 162 height 16
paste input "ROTTERDAM"
click at [187, 246] on input "NWC / ROTTERDAM" at bounding box center [235, 242] width 162 height 16
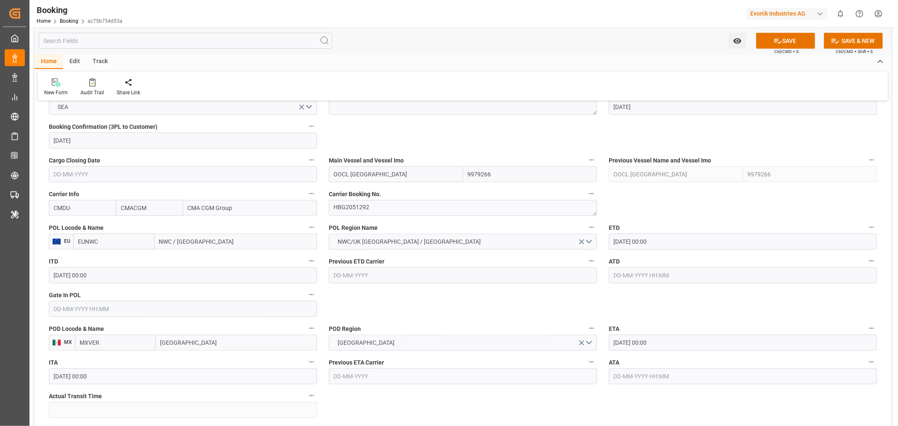
click at [187, 246] on input "NWC / ROTTERDAM" at bounding box center [235, 242] width 162 height 16
paste input "text"
type input "ROTTERDAM"
click at [208, 257] on span "Rotterdam - NLRTM" at bounding box center [199, 260] width 78 height 7
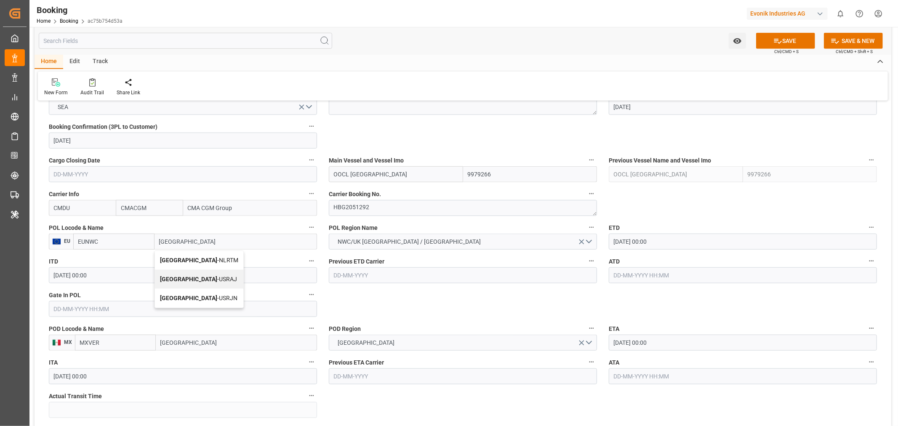
type input "NLRTM"
type input "Rotterdam"
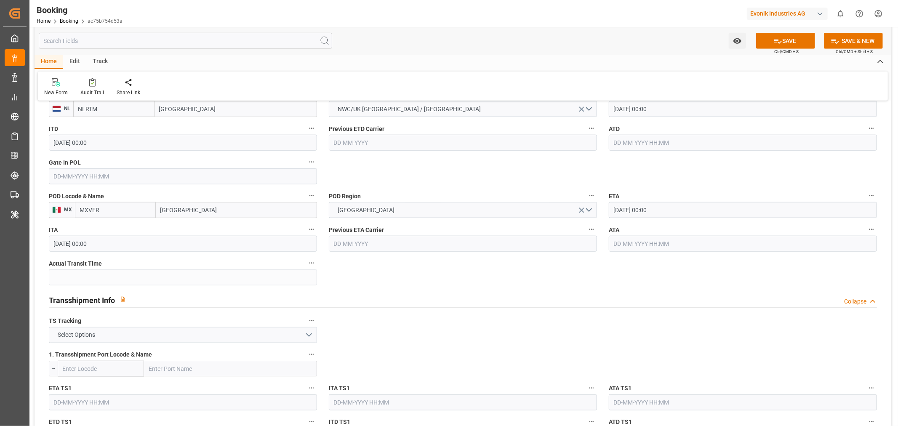
scroll to position [748, 0]
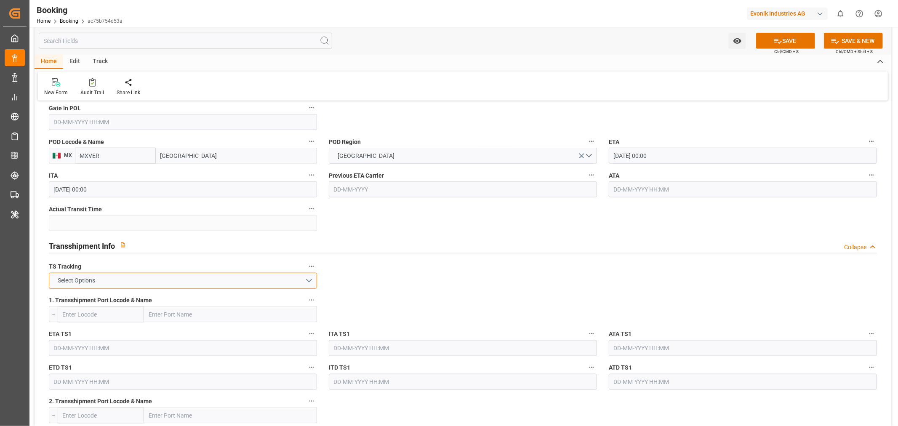
click at [197, 278] on button "Select Options" at bounding box center [183, 281] width 268 height 16
click at [131, 300] on div "FALSE" at bounding box center [182, 301] width 267 height 18
click at [793, 34] on button "SAVE" at bounding box center [785, 41] width 59 height 16
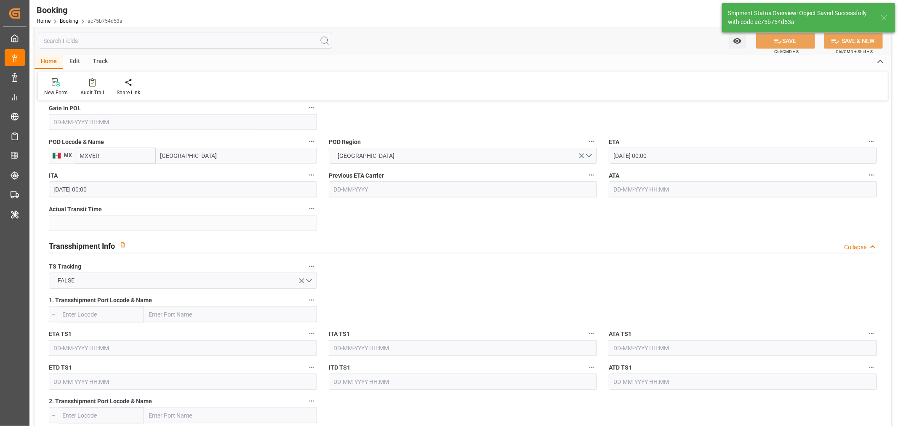
type textarea "businessDivision-businessLine-"
type input "13-10-2025 07:11"
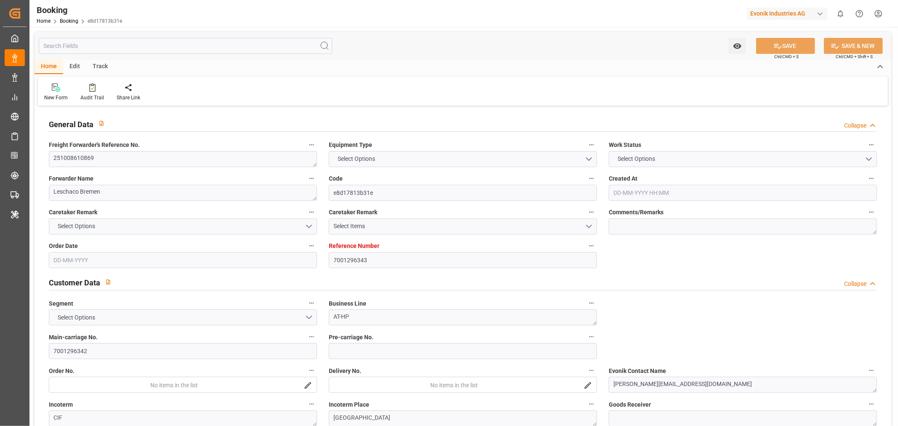
type input "7001296343"
type input "9979254"
type input "CMACGM"
type input "CMA CGM Group"
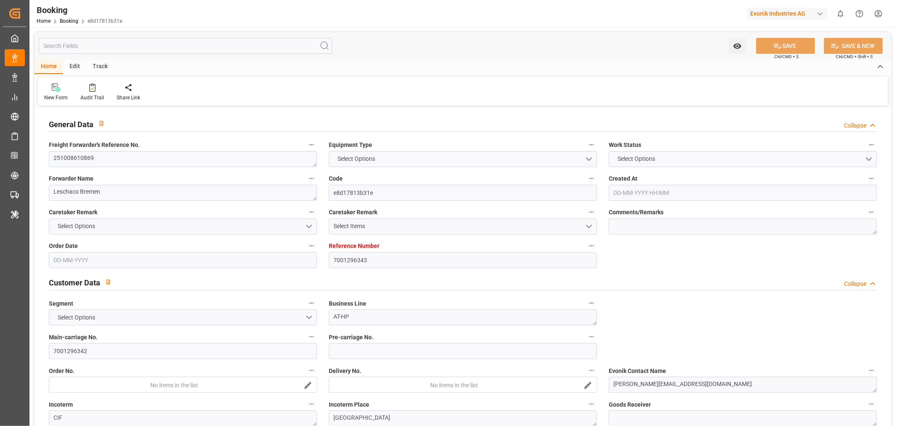
type input "EUNWC"
type input "MXVER"
type input "[DATE] 05:20"
type input "[DATE]"
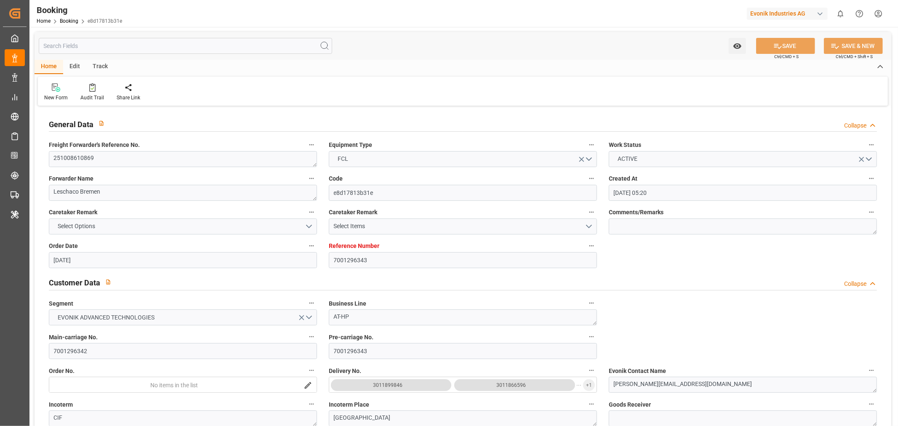
type input "[DATE]"
type input "[DATE] 00:00"
type input "[DATE]"
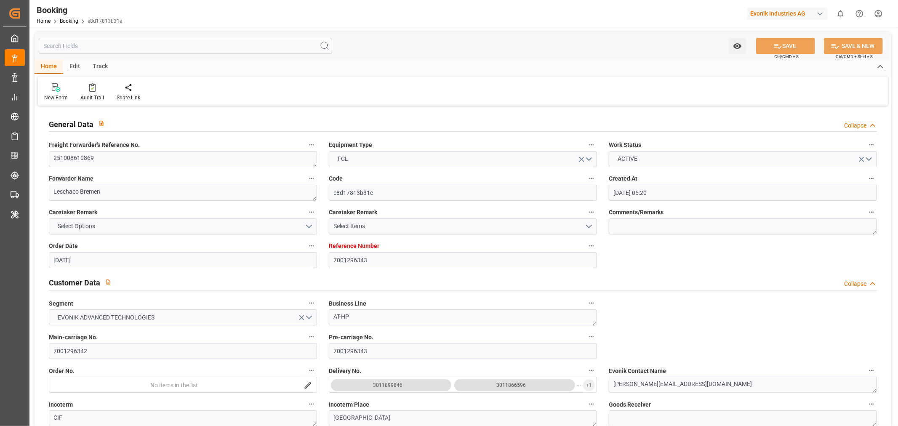
type input "22-10-2025 00:00"
type input "11-11-2025 00:00"
type input "05-11-2025 00:00"
type input "10-10-2025 10:32"
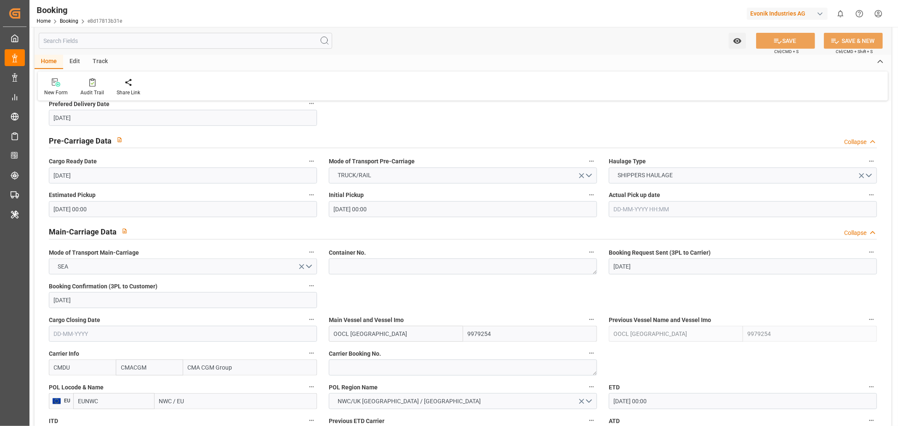
scroll to position [561, 0]
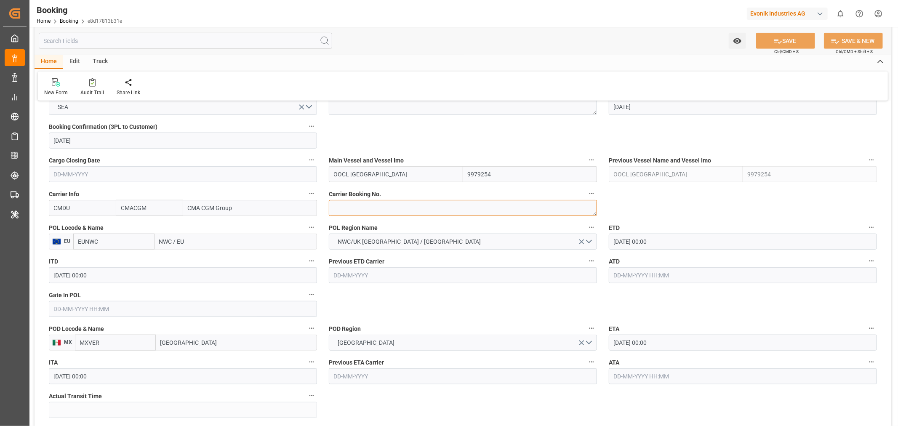
click at [354, 209] on textarea at bounding box center [463, 208] width 268 height 16
paste textarea "HBG2051228"
type textarea "HBG2051228"
click at [165, 239] on input "NWC / EU" at bounding box center [235, 242] width 162 height 16
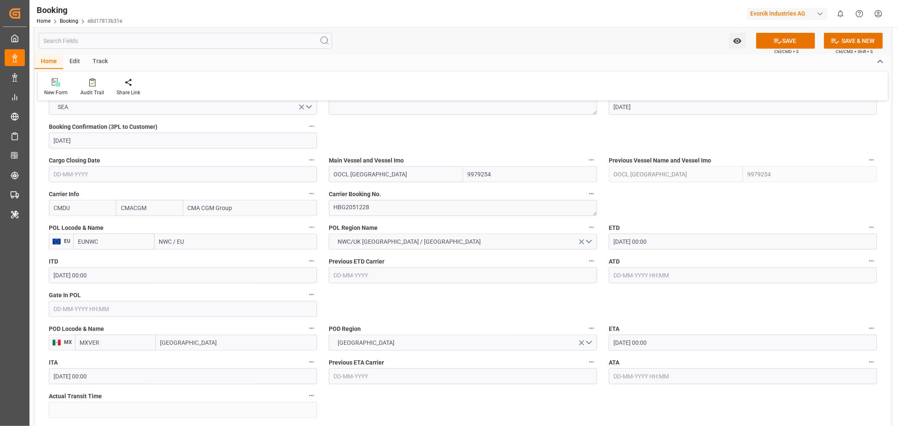
click at [165, 239] on input "NWC / EU" at bounding box center [235, 242] width 162 height 16
paste input "ROTTERDAM"
type input "ROTTERDAM"
click at [205, 259] on span "Rotterdam - NLRTM" at bounding box center [199, 260] width 78 height 7
type input "NLRTM"
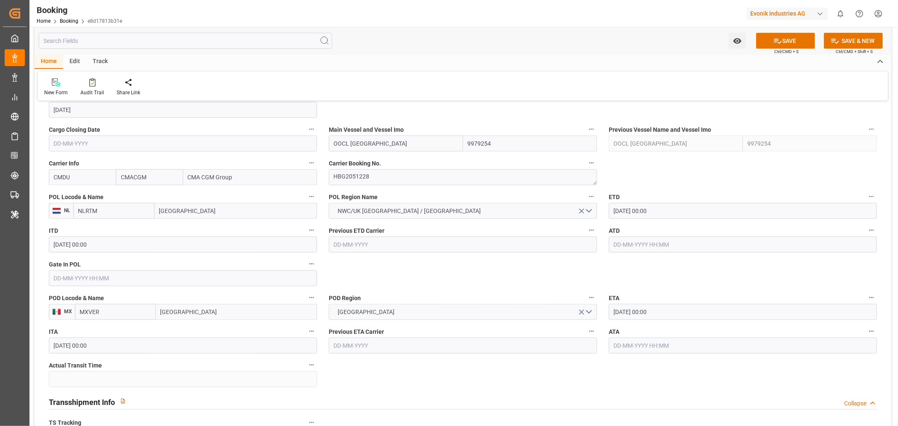
scroll to position [608, 0]
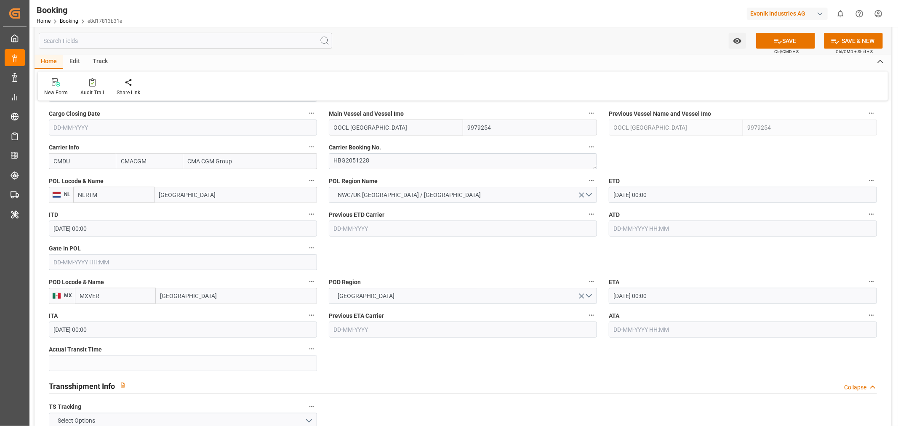
type input "Rotterdam"
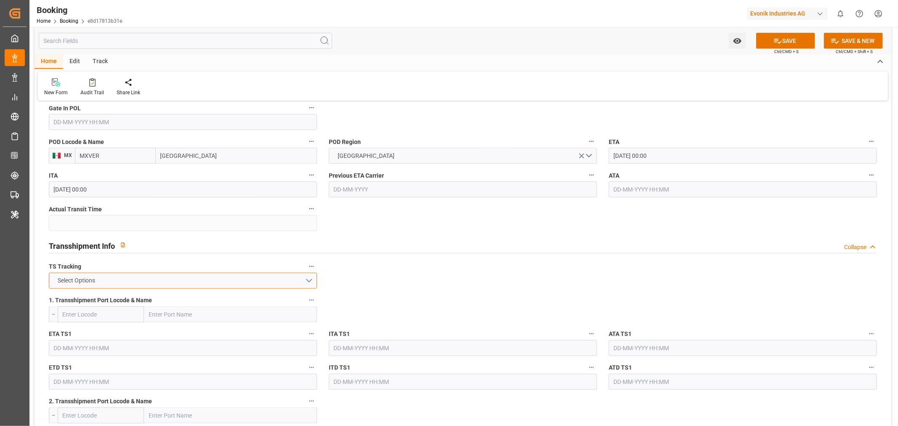
click at [174, 279] on button "Select Options" at bounding box center [183, 281] width 268 height 16
click at [106, 299] on div "FALSE" at bounding box center [182, 301] width 267 height 18
click at [785, 35] on button "SAVE" at bounding box center [785, 41] width 59 height 16
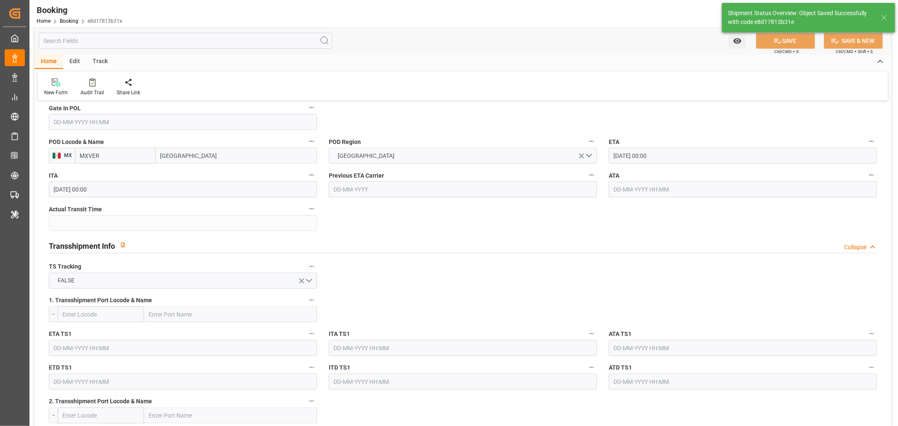
type textarea "[PERSON_NAME]"
type textarea "businessDivision-businessLine-"
type input "13-10-2025 07:12"
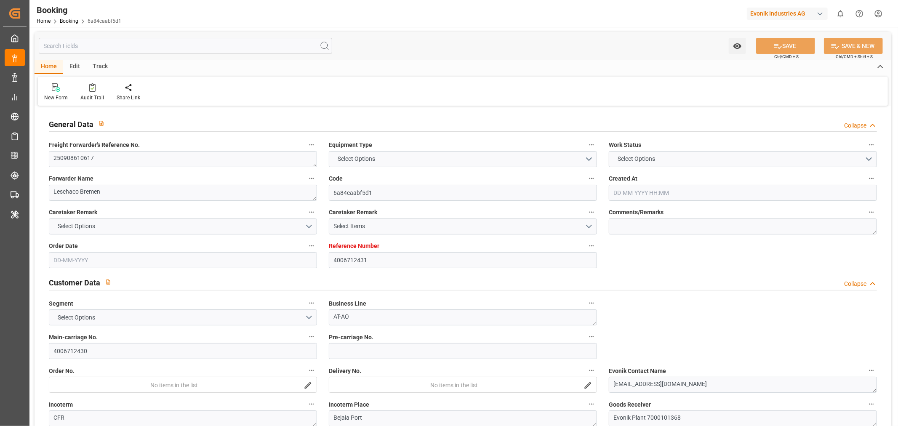
type input "4006712431"
type input "9322475"
type input "CMACGM"
type input "CMA CGM Group"
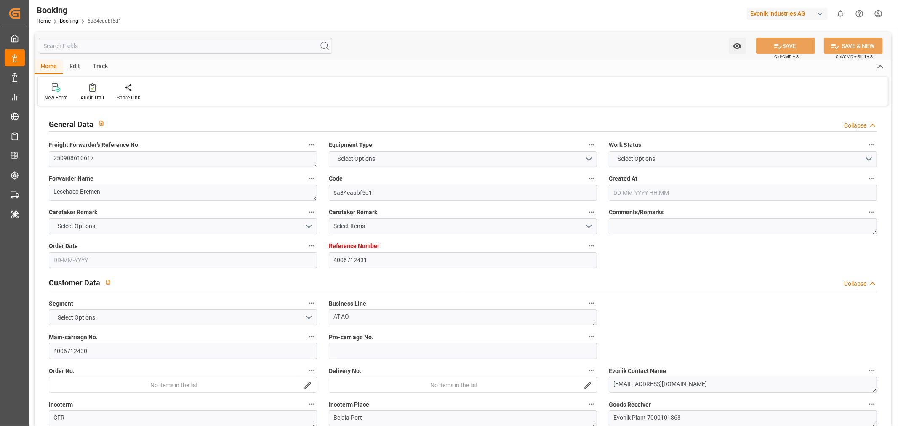
type input "DEHAM"
type input "DZBJA"
type input "MTDIS"
type input "0"
type input "DEHAM"
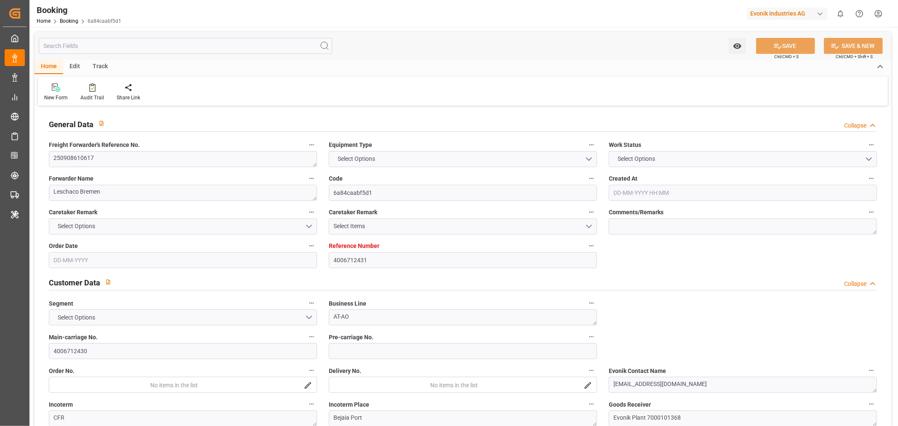
type input "DZBJA"
type input "9321902"
type input "9372200"
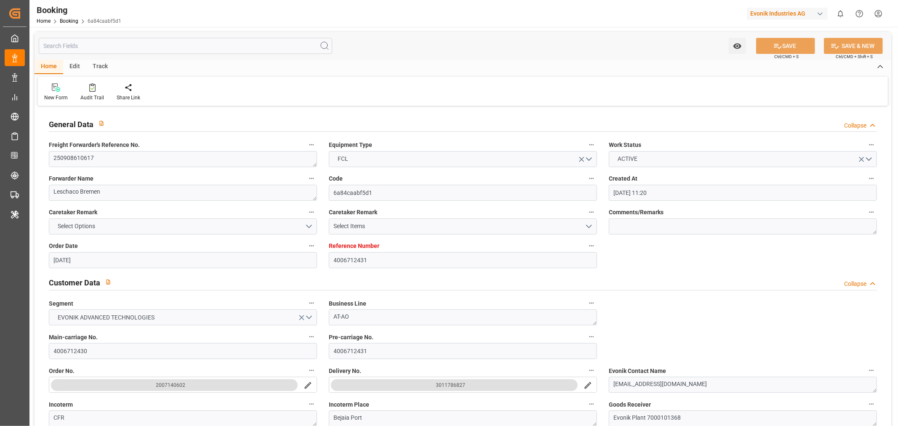
type input "[DATE] 11:20"
type input "[DATE]"
type input "[DATE] 00:00"
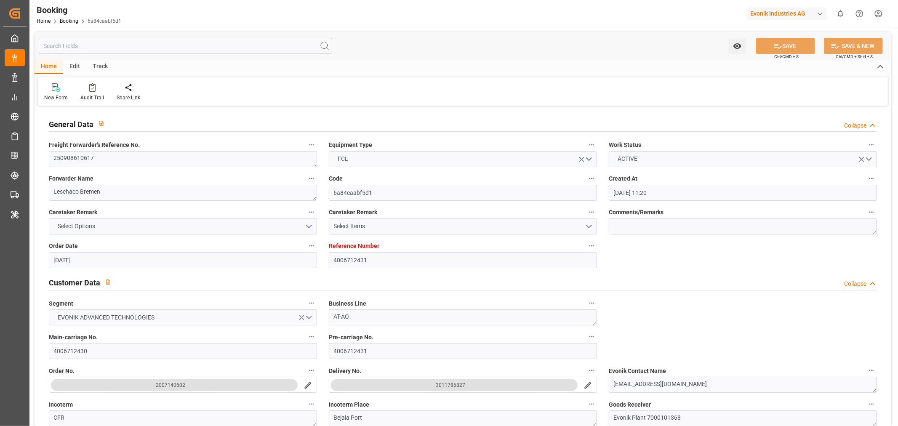
type input "[DATE]"
type input "[DATE] 00:00"
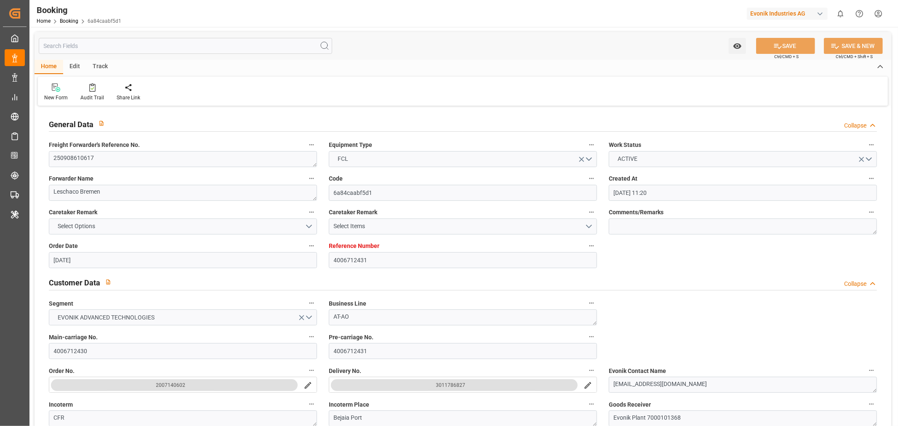
type input "[DATE] 00:00"
type input "[DATE] 20:00"
type input "[DATE] 00:00"
type input "[DATE] 14:00"
type input "[DATE] 00:00"
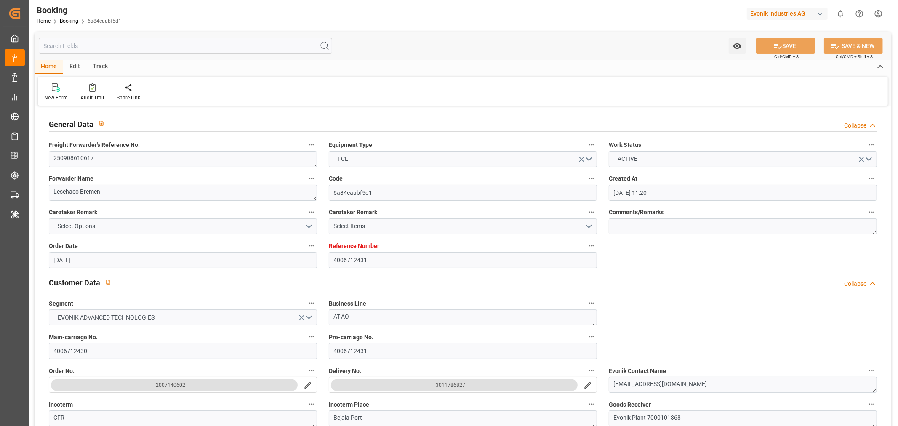
type input "[DATE] 00:00"
type input "[DATE] 09:20"
type input "[DATE]"
type input "[DATE] 15:00"
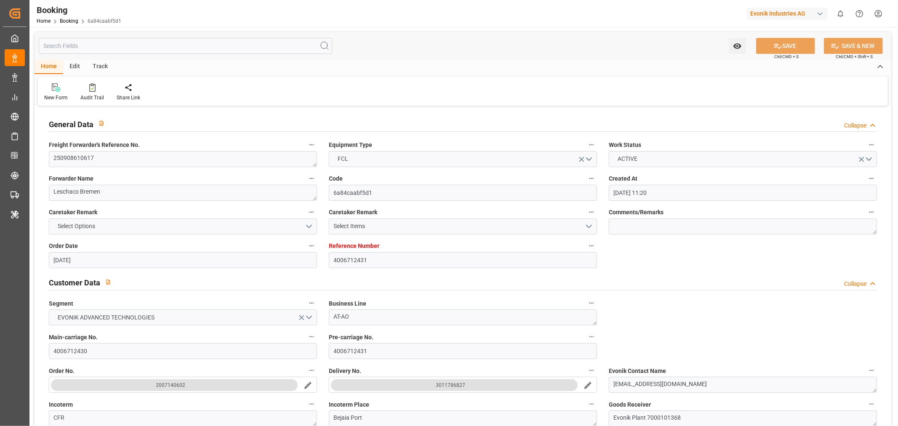
type input "03-11-2025 20:00"
type input "04-11-2025 13:05"
type input "09-11-2025 14:00"
type input "22-10-2025 22:00"
type input "23-10-2025 15:32"
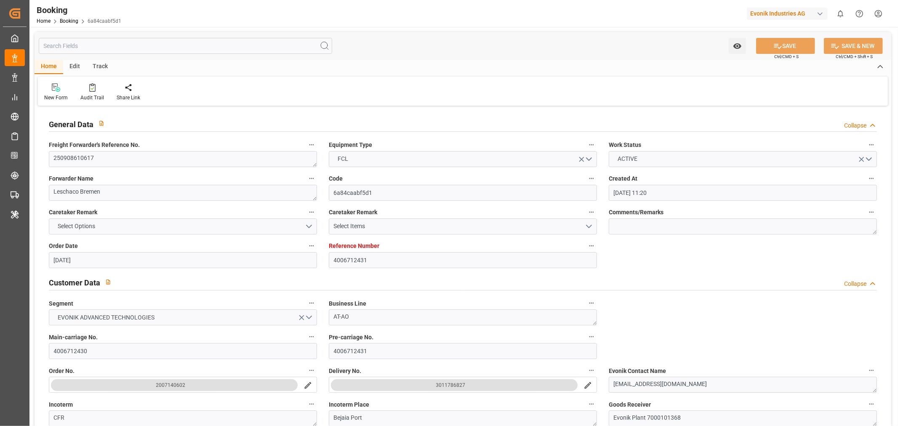
type input "23-10-2025 08:59"
type input "12-11-2025 03:00"
type input "12-11-2025 12:08"
type input "16-11-2025 12:08"
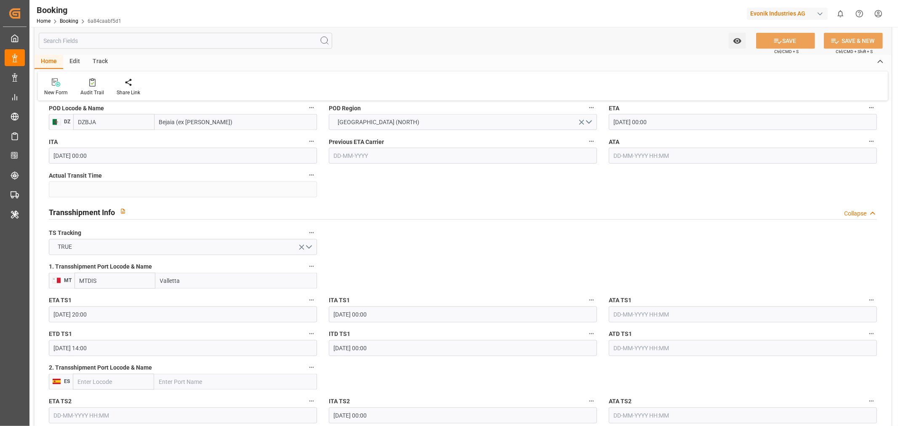
scroll to position [889, 0]
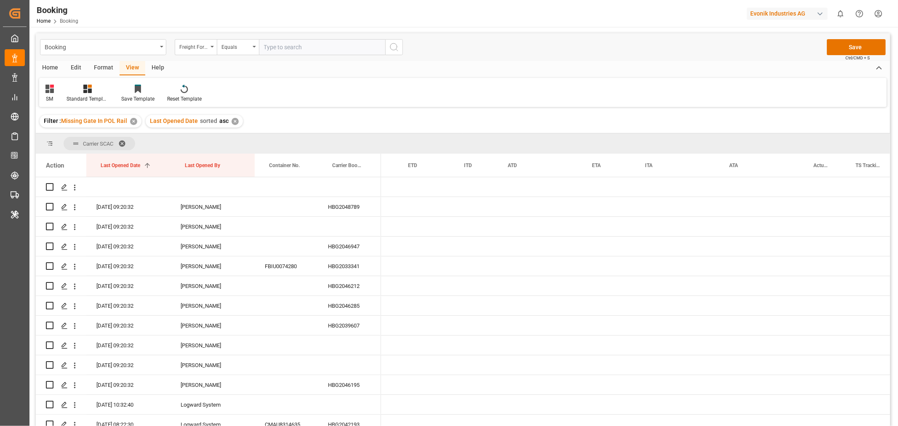
scroll to position [0, 3746]
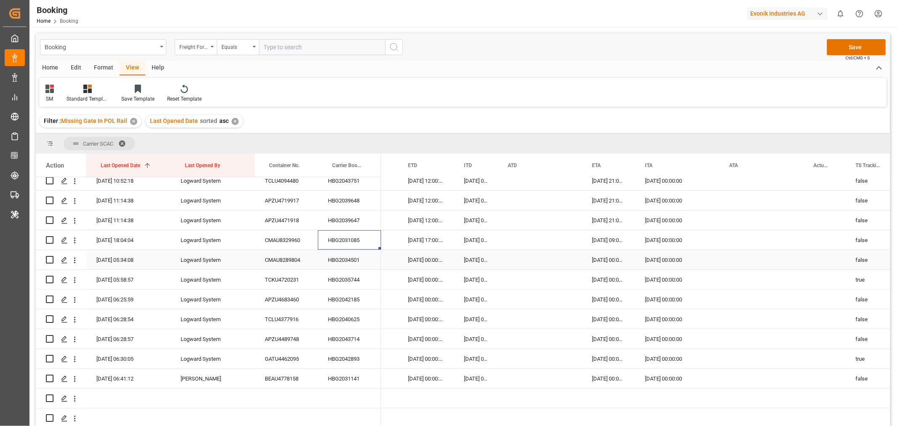
click at [374, 262] on div "HBG2034501" at bounding box center [349, 259] width 63 height 19
click at [76, 259] on icon "open menu" at bounding box center [74, 260] width 9 height 9
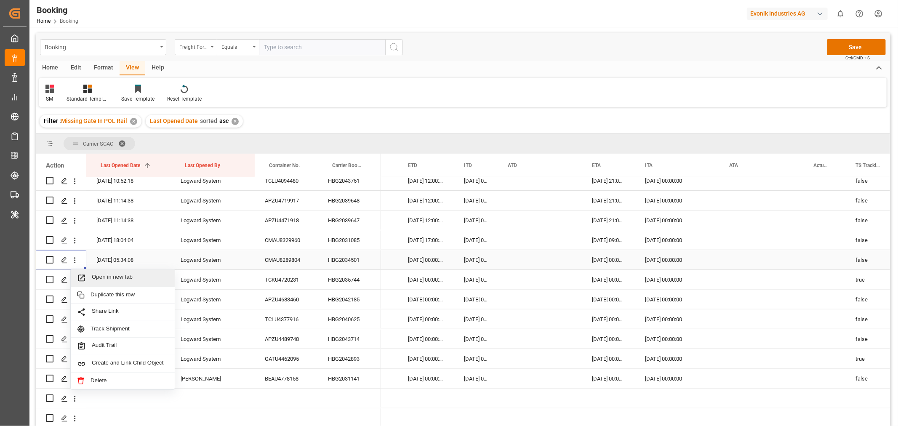
click at [121, 283] on div "Open in new tab" at bounding box center [123, 278] width 104 height 18
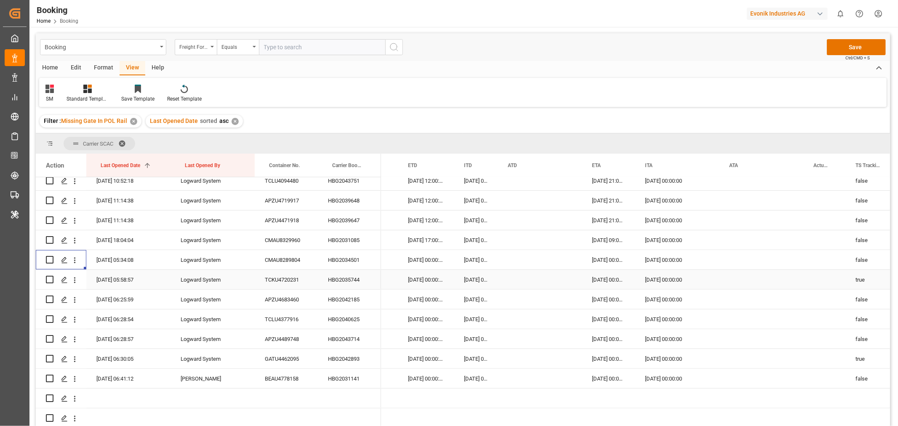
click at [330, 286] on div "HBG2035744" at bounding box center [349, 279] width 63 height 19
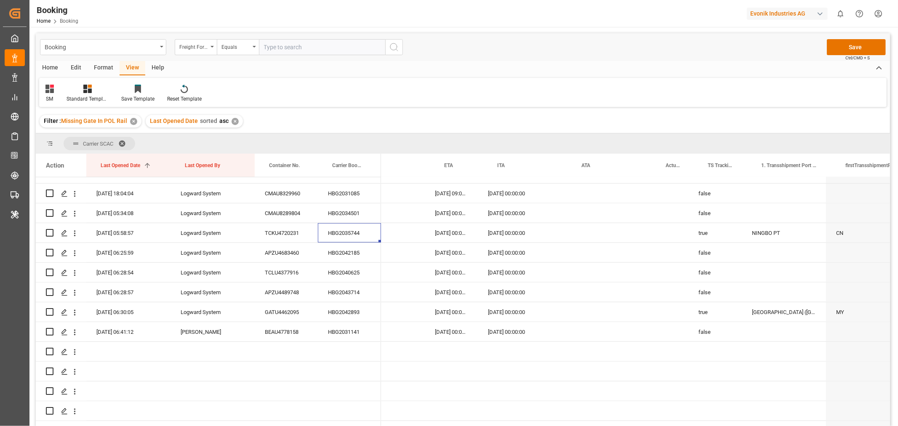
scroll to position [0, 3894]
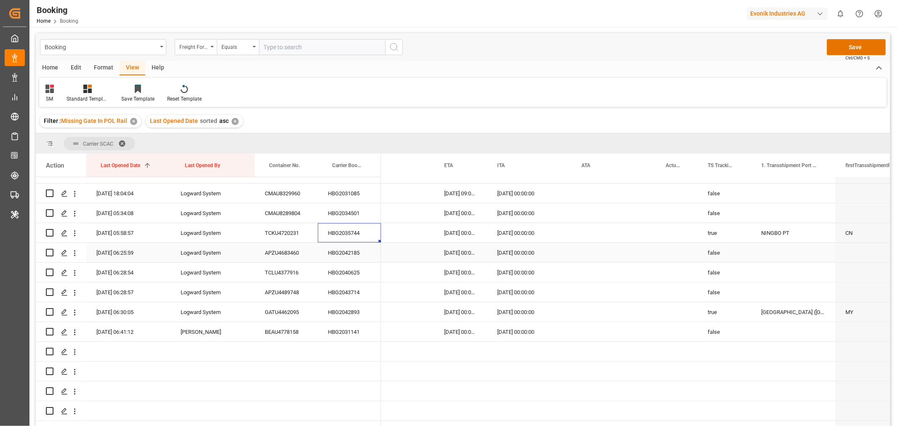
click at [347, 253] on div "HBG2042185" at bounding box center [349, 252] width 63 height 19
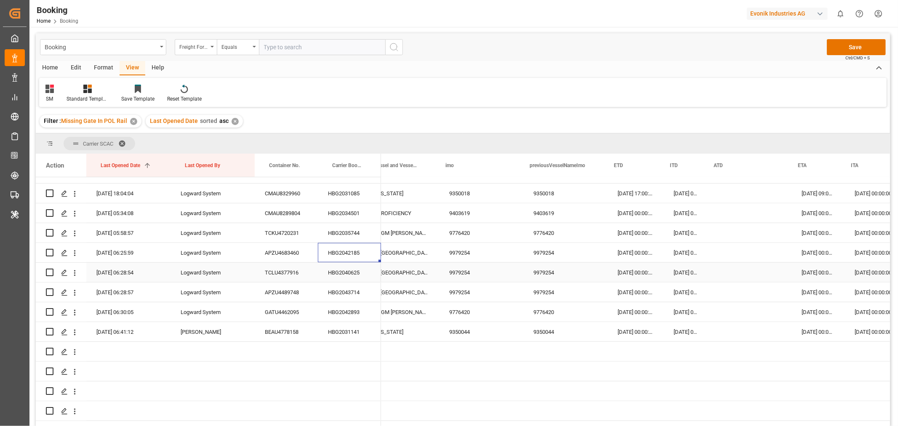
scroll to position [0, 0]
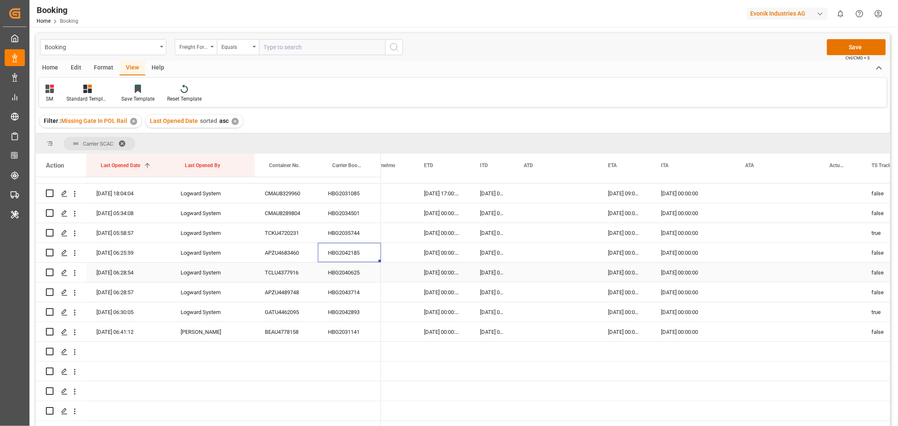
click at [350, 272] on div "HBG2040625" at bounding box center [349, 272] width 63 height 19
click at [335, 296] on div "HBG2043714" at bounding box center [349, 291] width 63 height 19
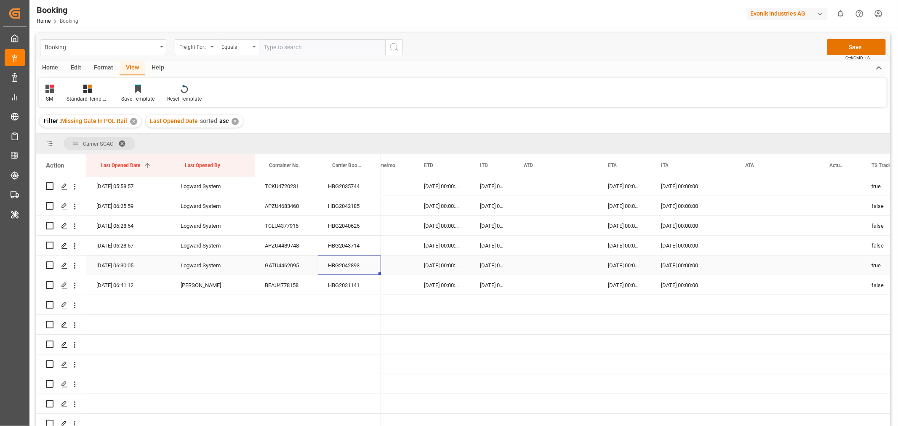
click at [346, 266] on div "HBG2042893" at bounding box center [349, 264] width 63 height 19
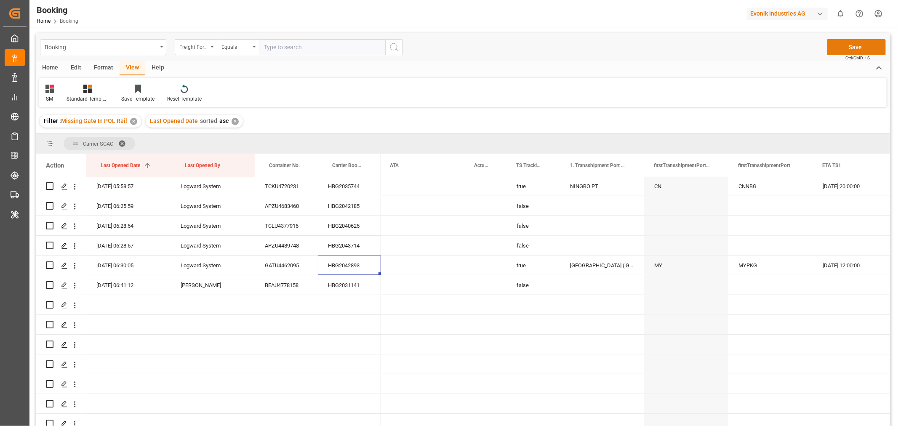
click at [847, 46] on button "Save" at bounding box center [856, 47] width 59 height 16
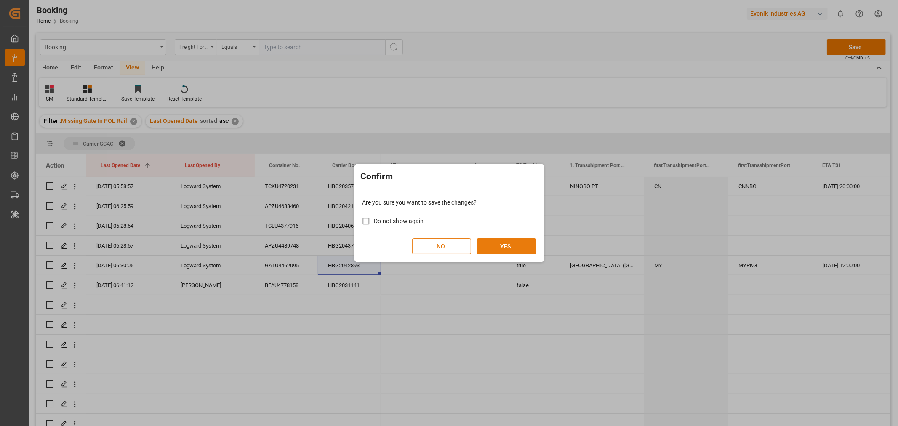
click at [507, 249] on button "YES" at bounding box center [506, 246] width 59 height 16
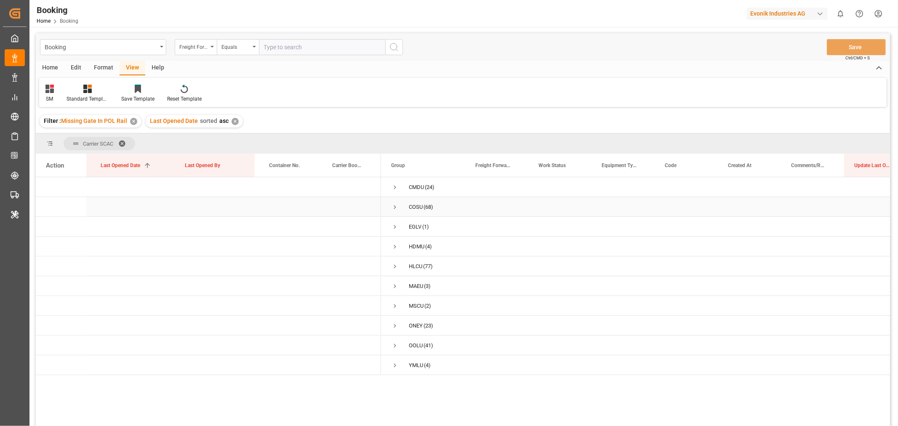
click at [397, 207] on span "Press SPACE to select this row." at bounding box center [395, 207] width 8 height 8
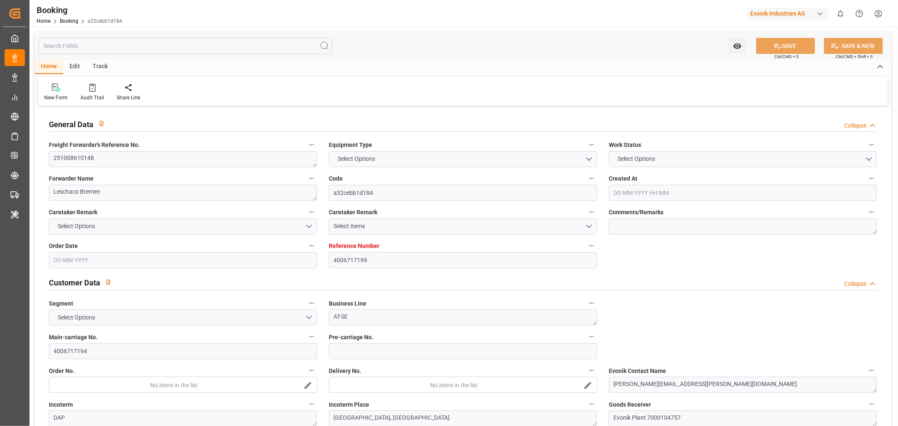
type input "4006717199"
type input "9403619"
type input "CMACGM"
type input "CMA CGM Group"
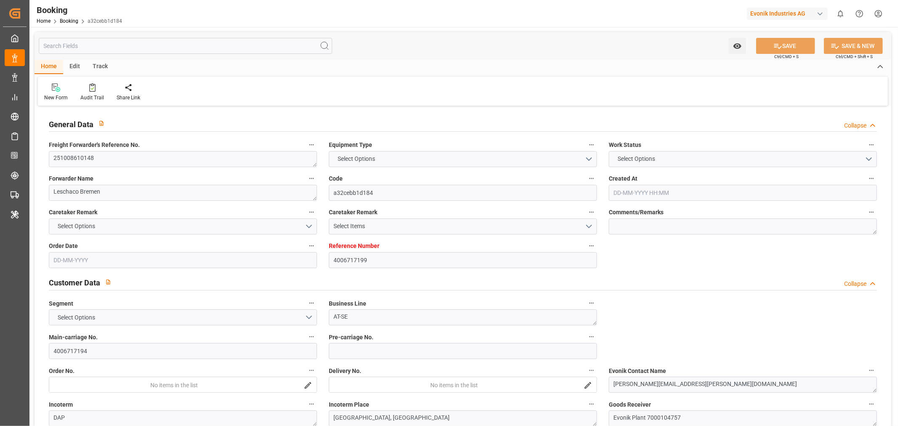
type input "DEBRV"
type input "USSAV"
type input "0"
type input "DEBRV"
type input "USSAV"
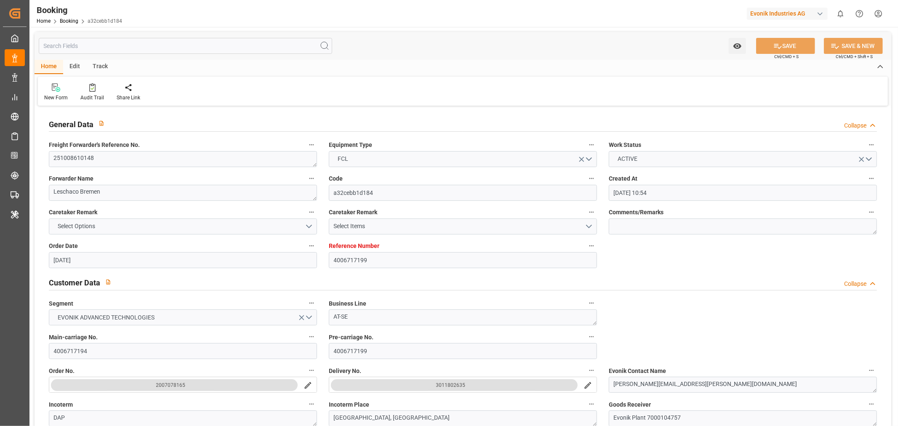
type input "[DATE] 10:54"
type input "[DATE]"
type input "[DATE] 00:00"
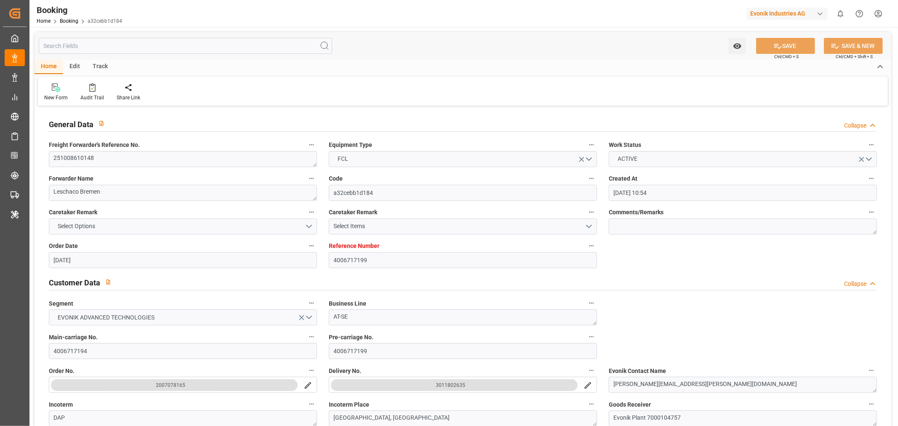
type input "[DATE]"
type input "[DATE] 00:00"
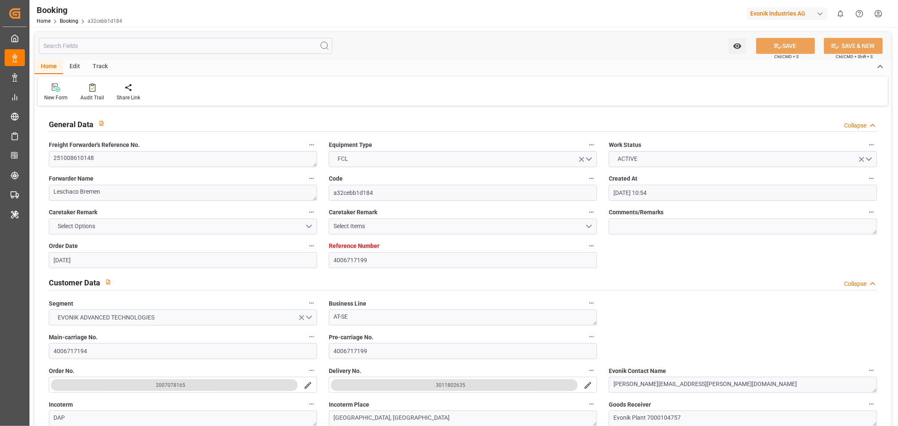
type input "[DATE] 05:34"
type input "[DATE]"
type input "[DATE] 17:00"
type input "[DATE] 19:00"
type input "[DATE] 08:14"
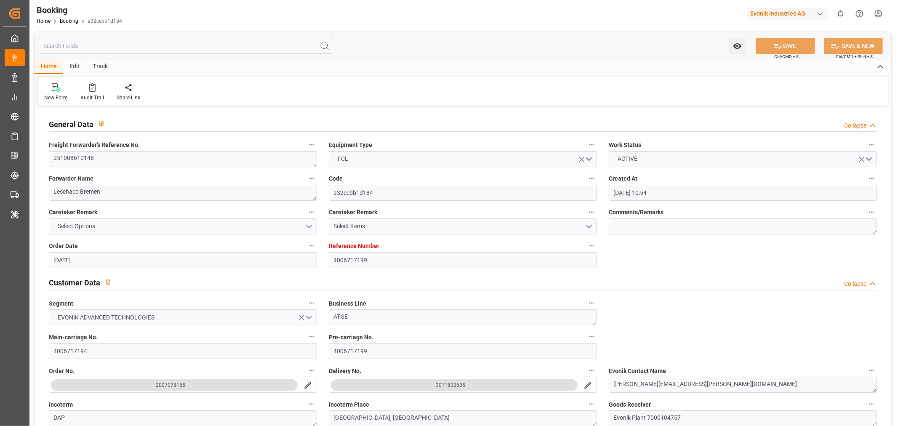
type input "[DATE] 07:14"
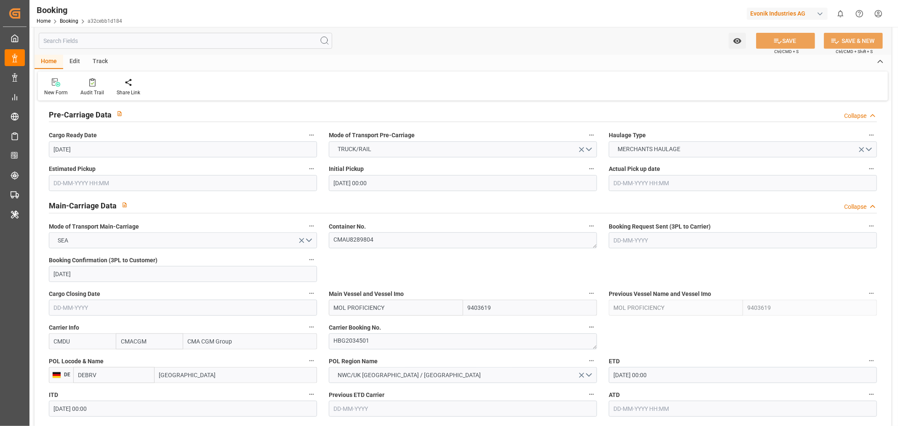
scroll to position [514, 0]
